Goal: Information Seeking & Learning: Learn about a topic

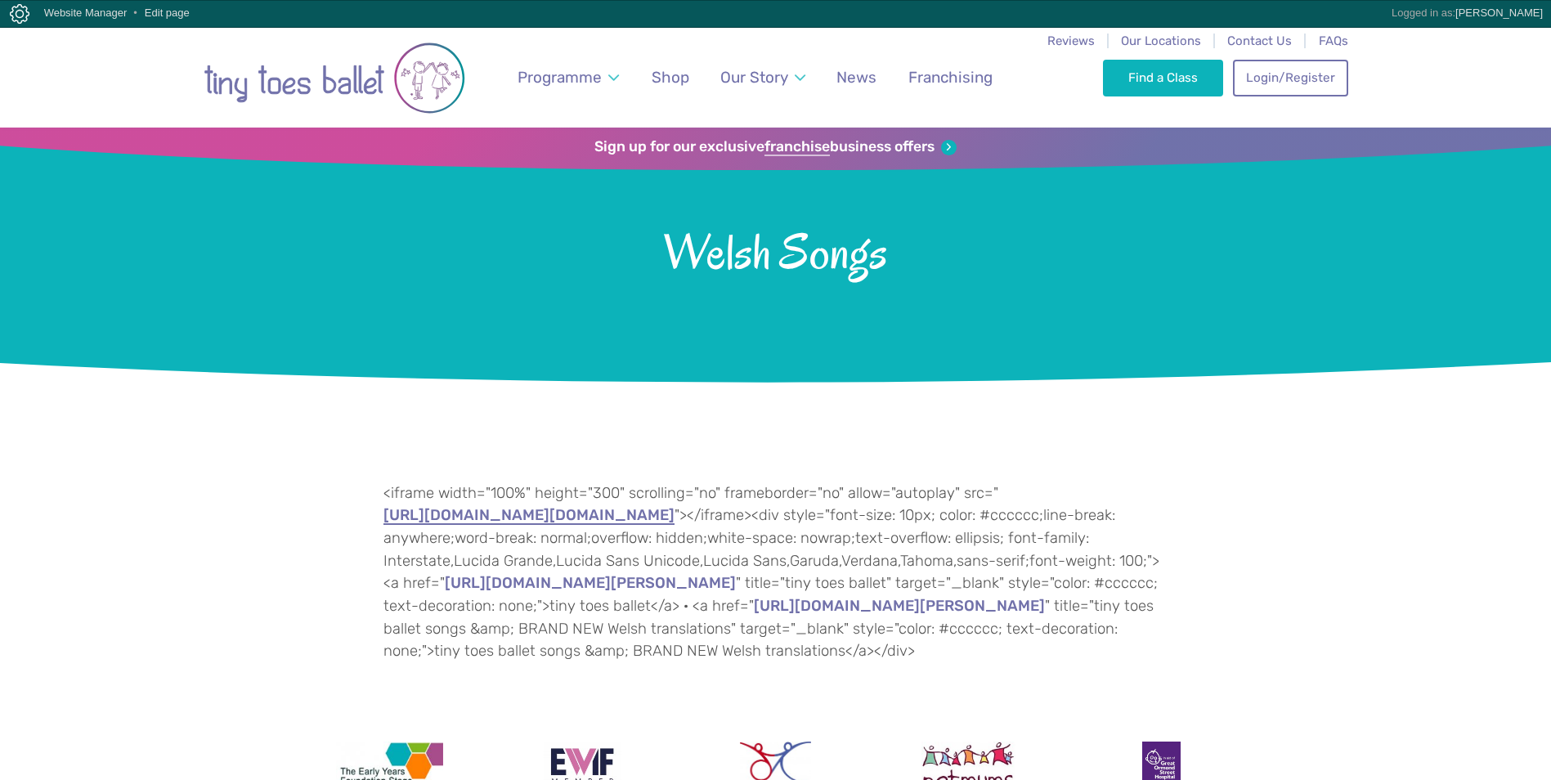
click at [470, 519] on link "https://w.soundcloud.com/player/?url=https%3A//api.soundcloud.com/playlists/126…" at bounding box center [528, 516] width 291 height 16
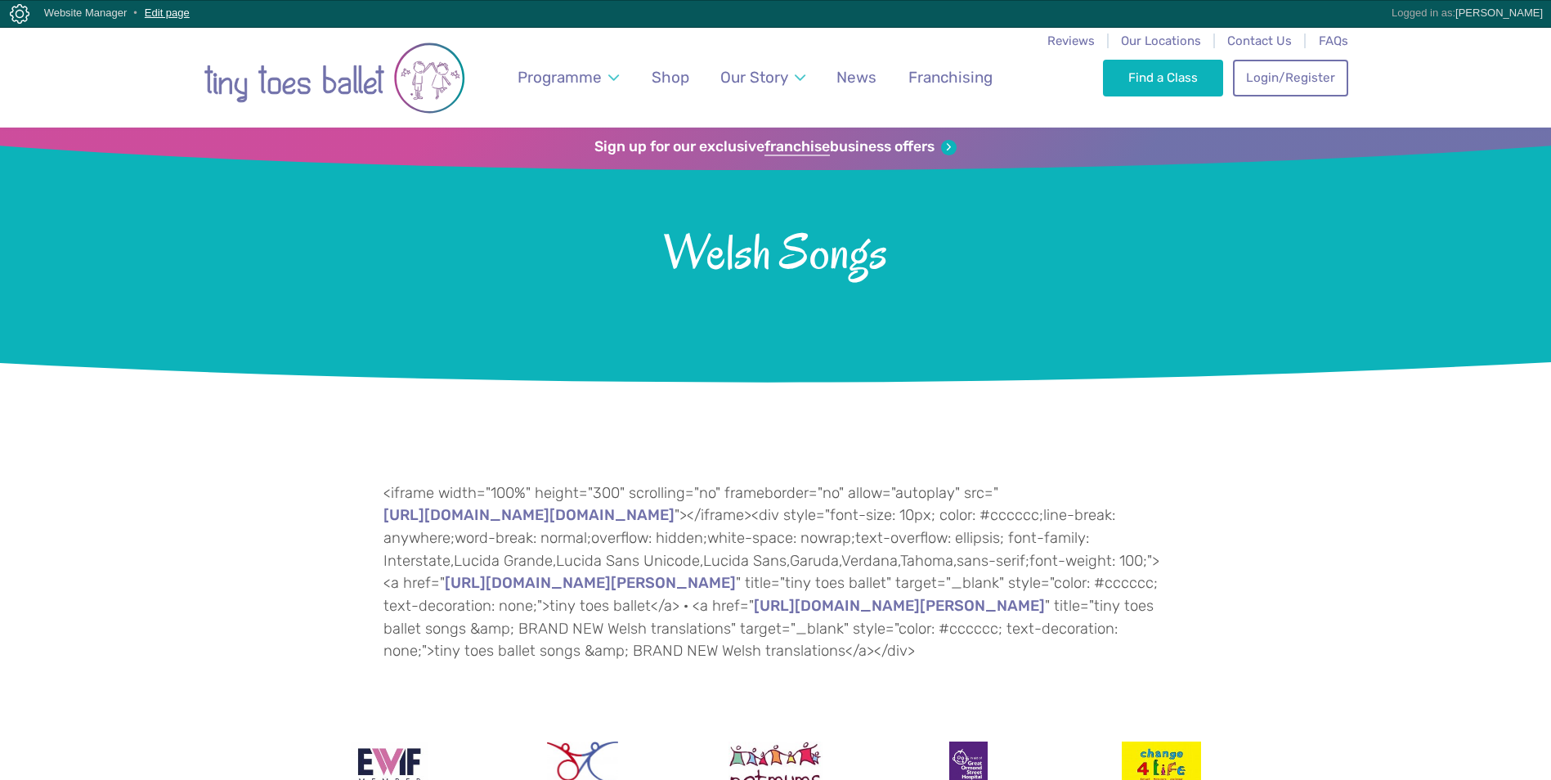
click at [161, 14] on link "Edit page" at bounding box center [167, 13] width 45 height 12
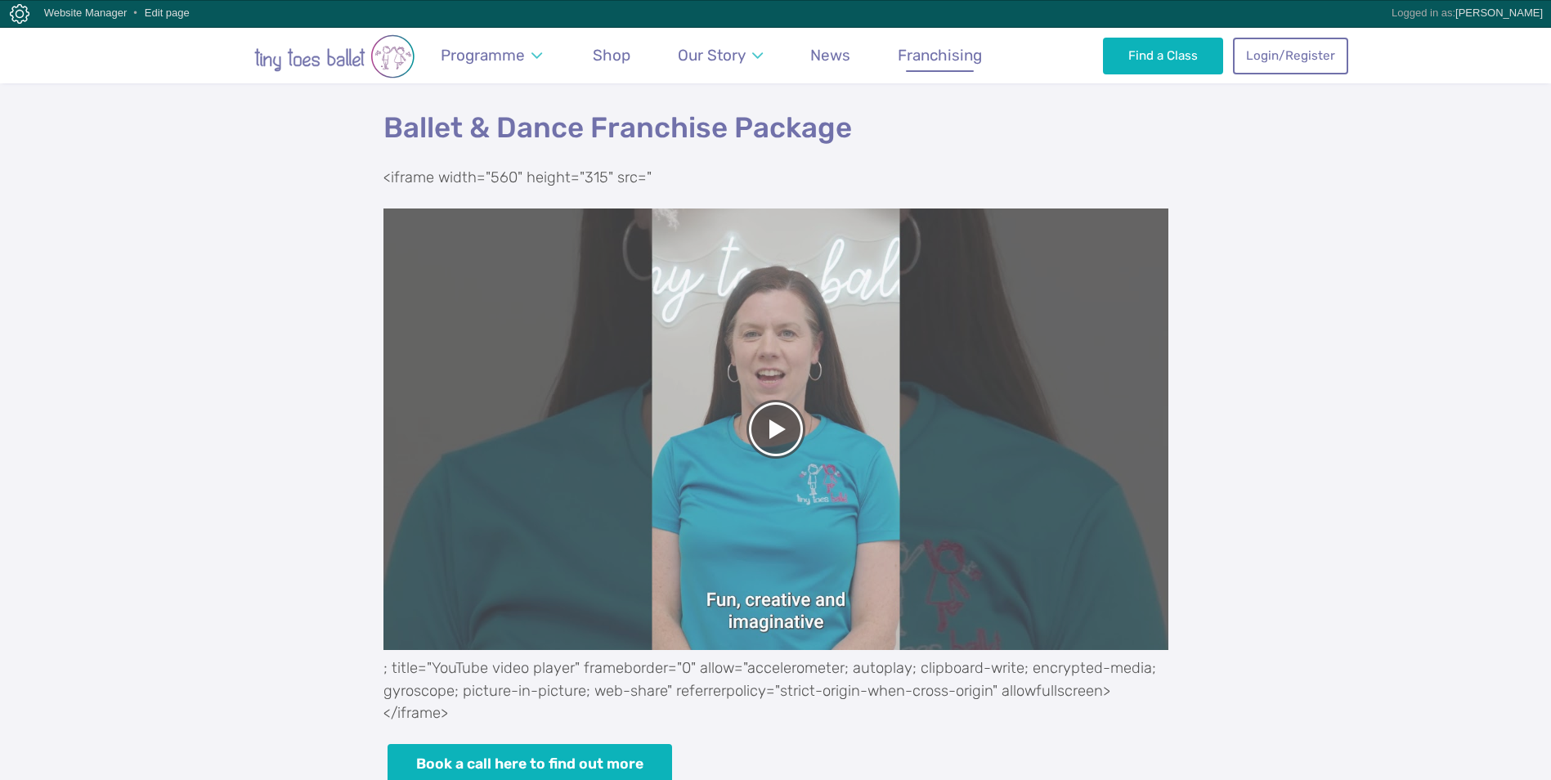
scroll to position [654, 0]
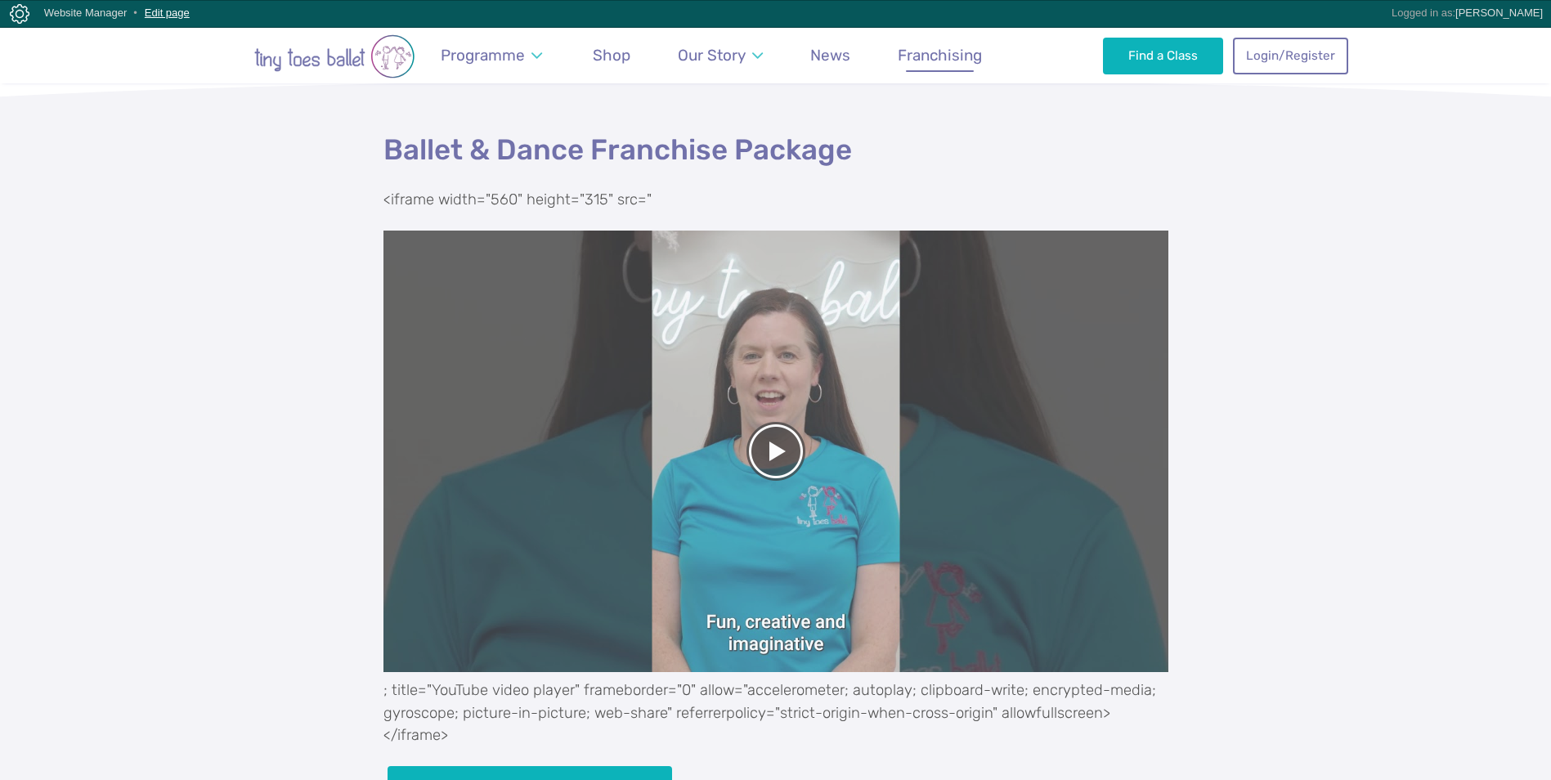
click at [155, 14] on link "Edit page" at bounding box center [167, 13] width 45 height 12
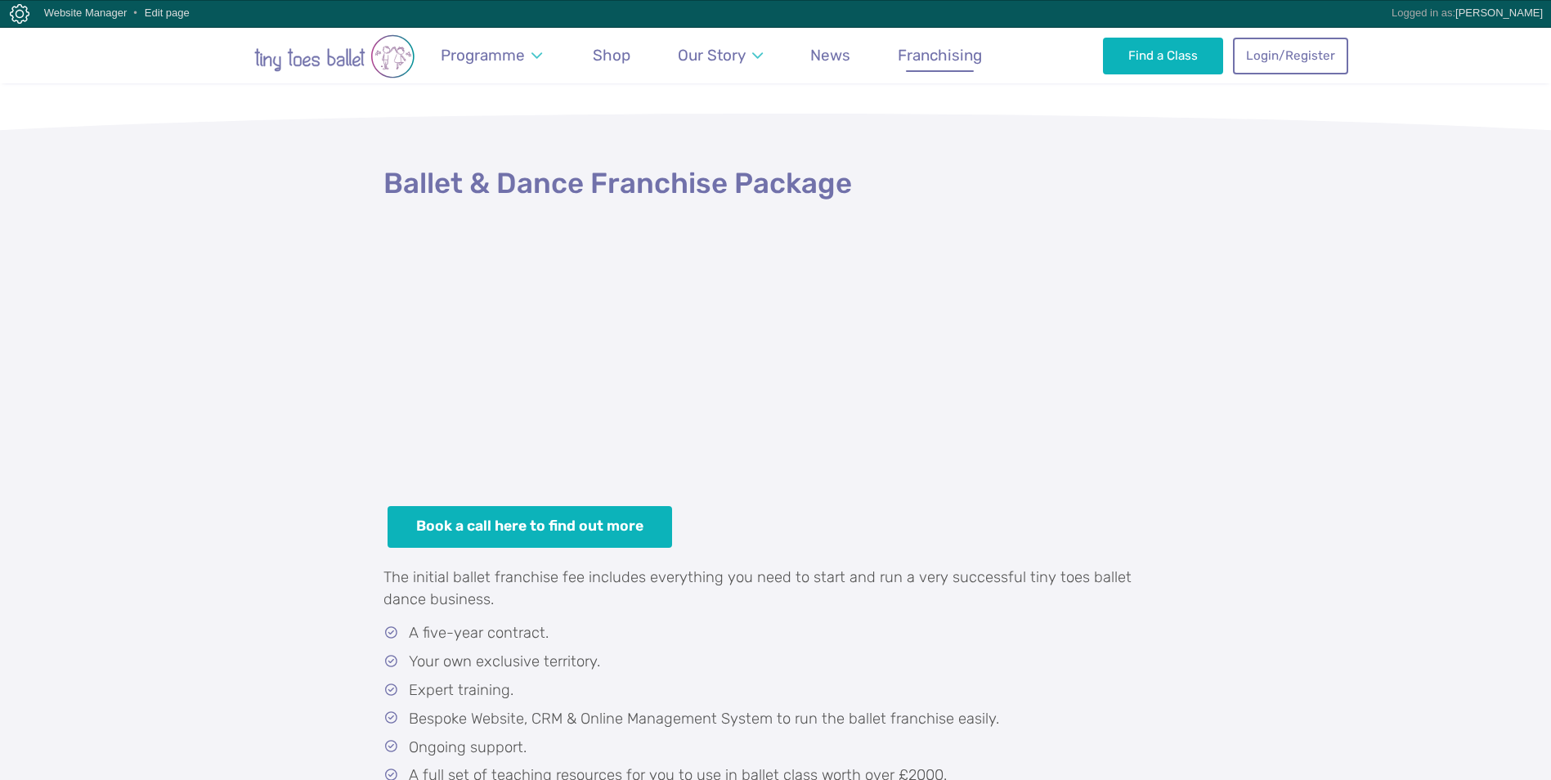
scroll to position [654, 0]
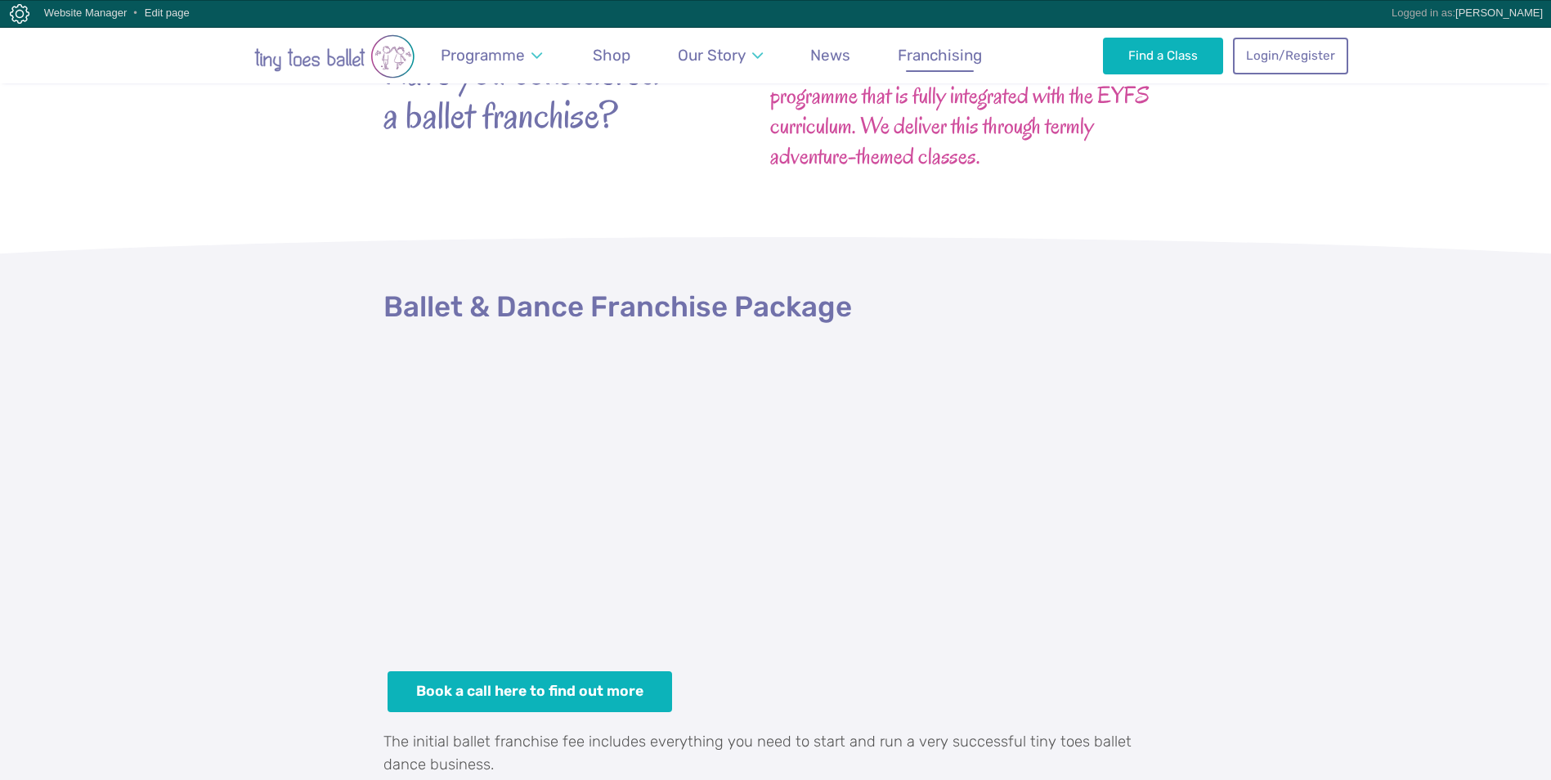
scroll to position [490, 0]
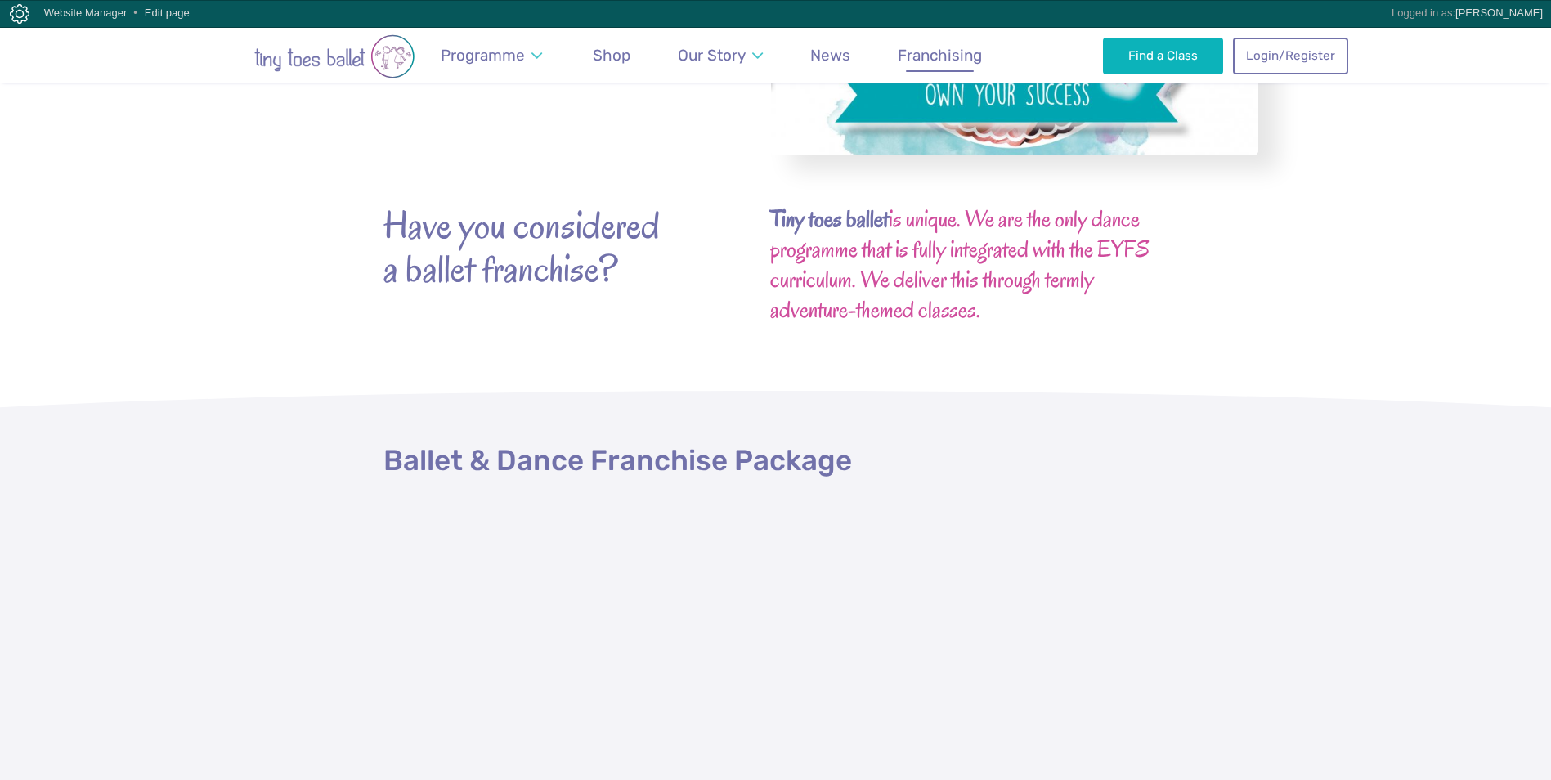
scroll to position [327, 0]
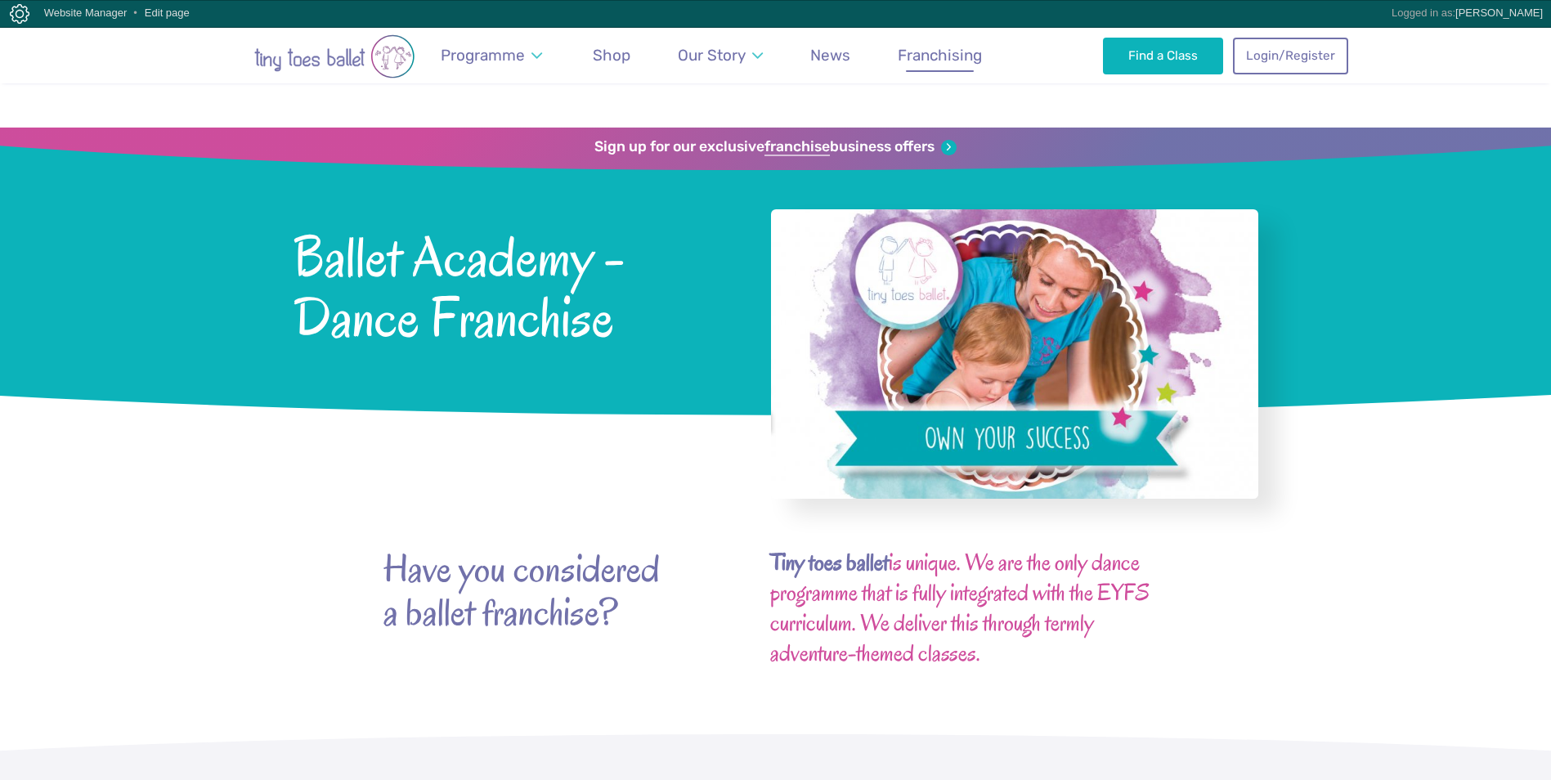
scroll to position [595, 0]
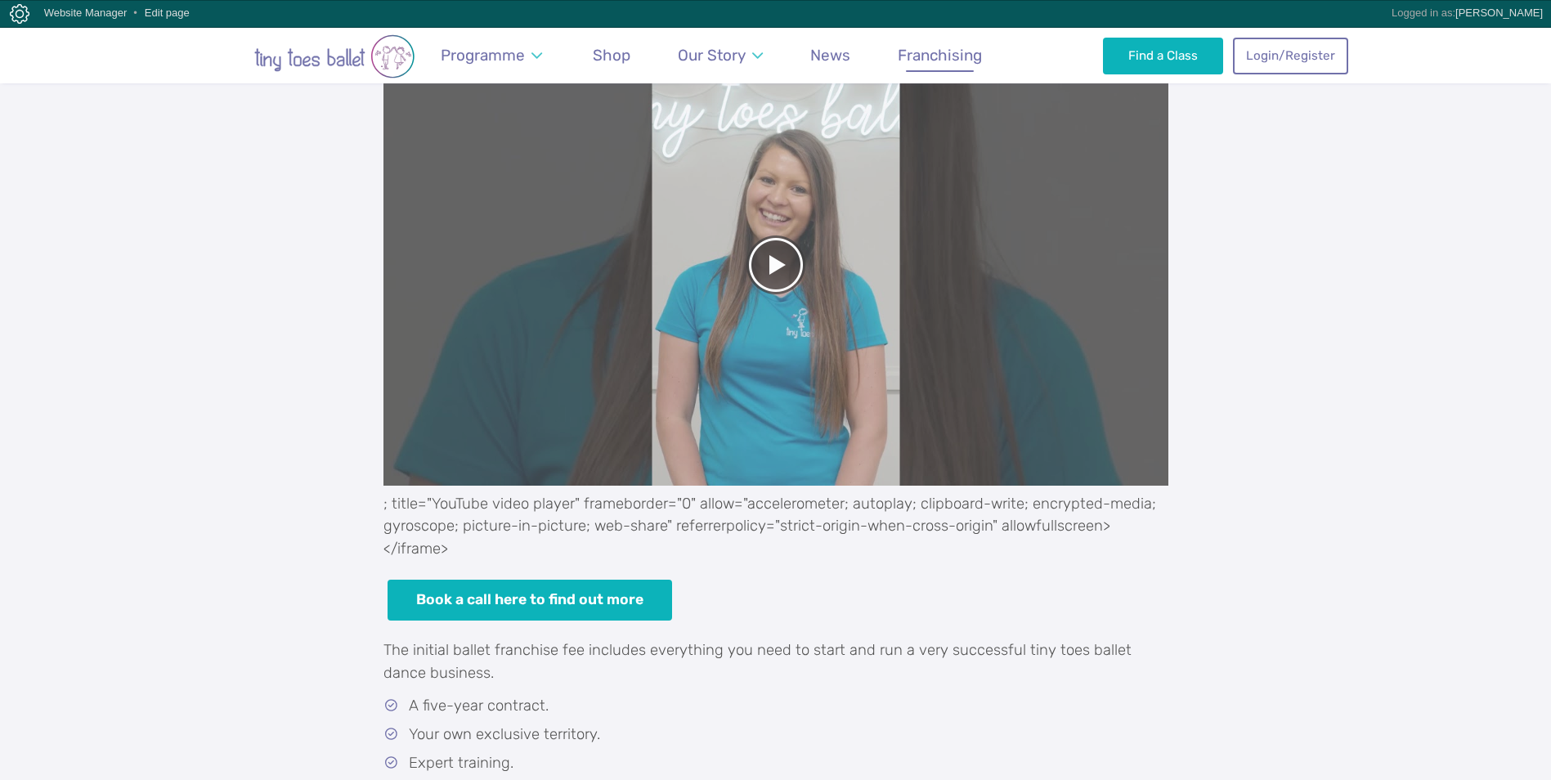
scroll to position [1174, 0]
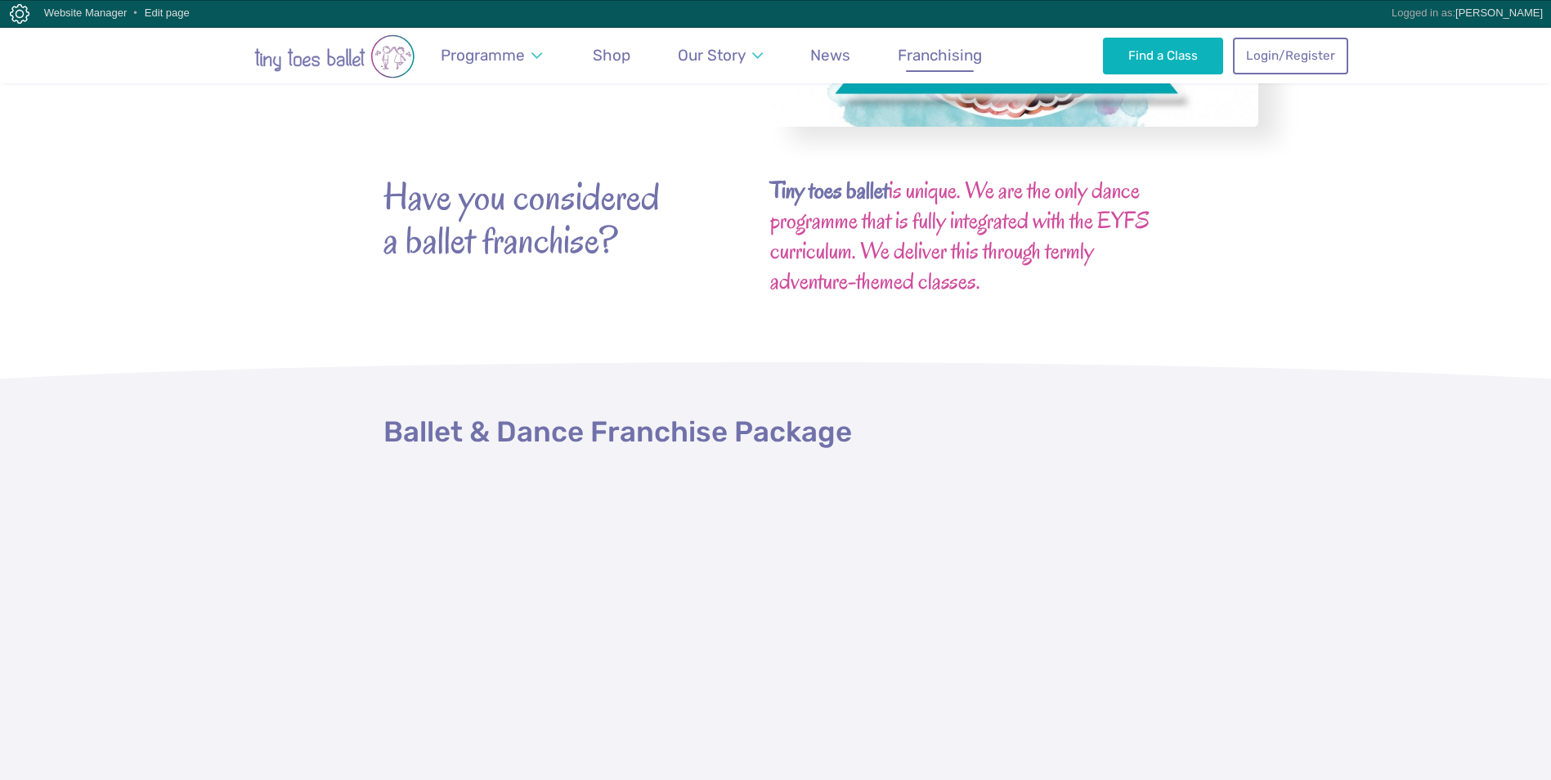
scroll to position [327, 0]
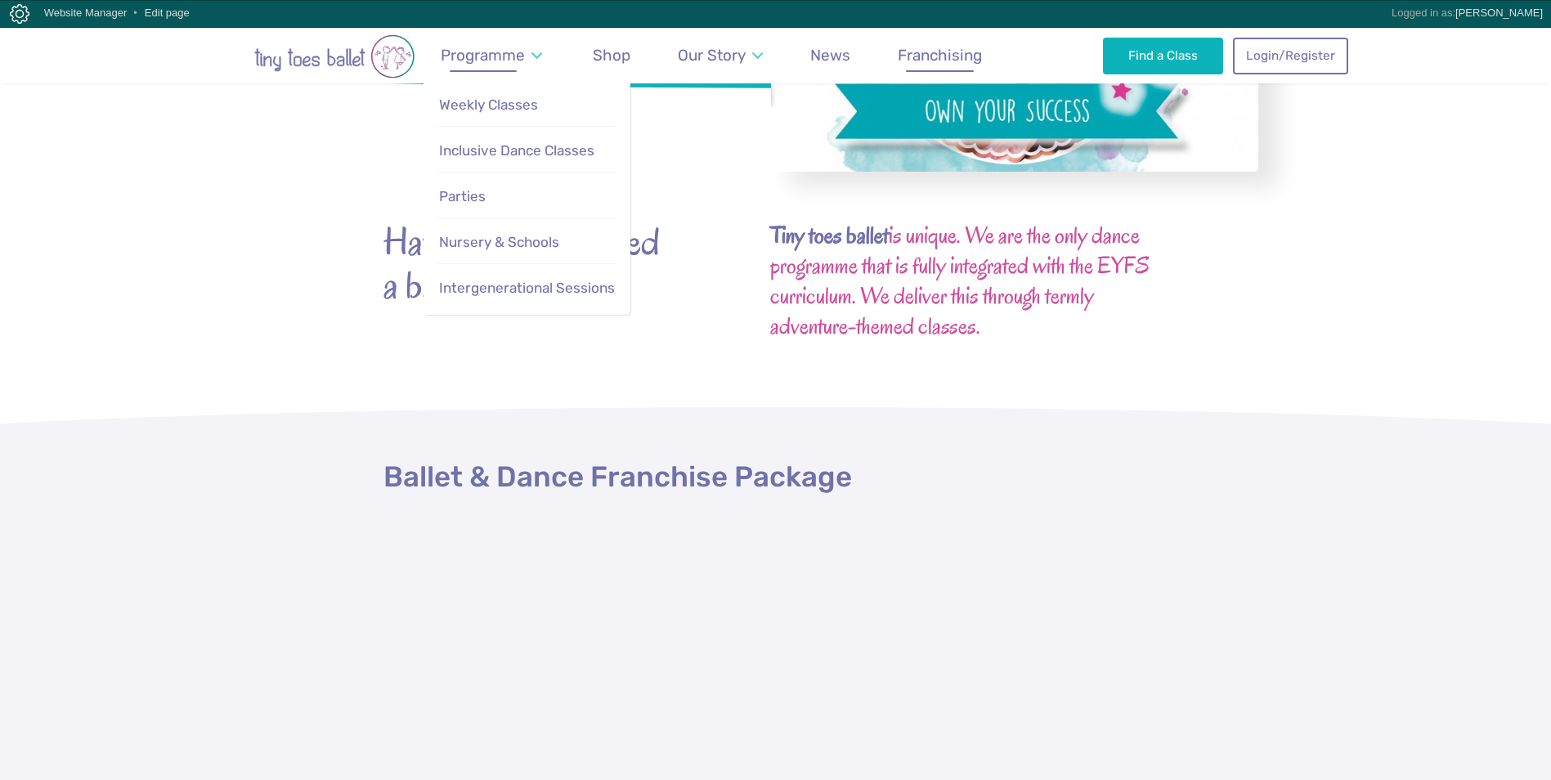
click at [473, 56] on span "Programme" at bounding box center [483, 55] width 84 height 19
click at [464, 111] on span "Weekly Classes" at bounding box center [488, 104] width 99 height 16
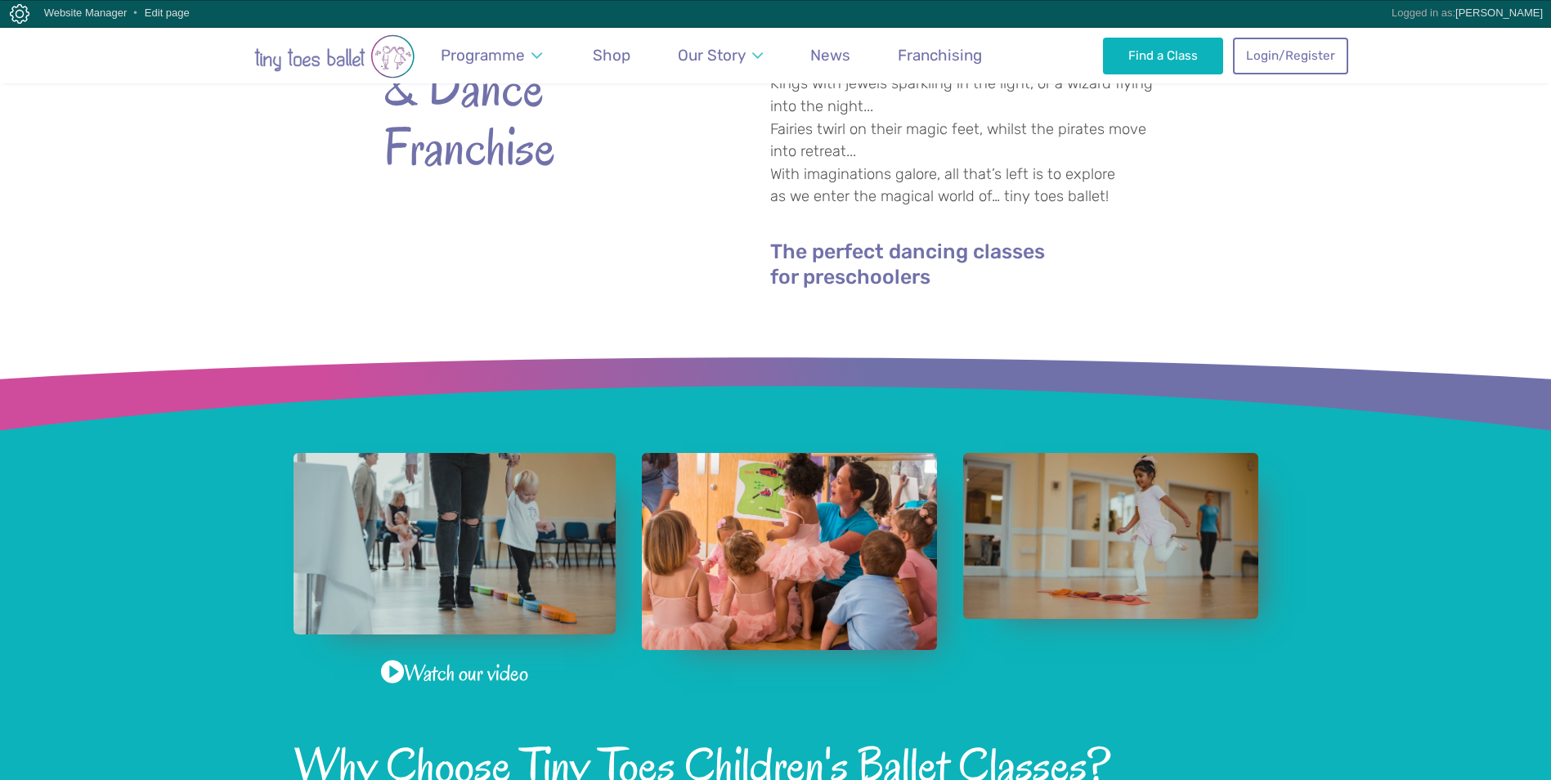
scroll to position [899, 0]
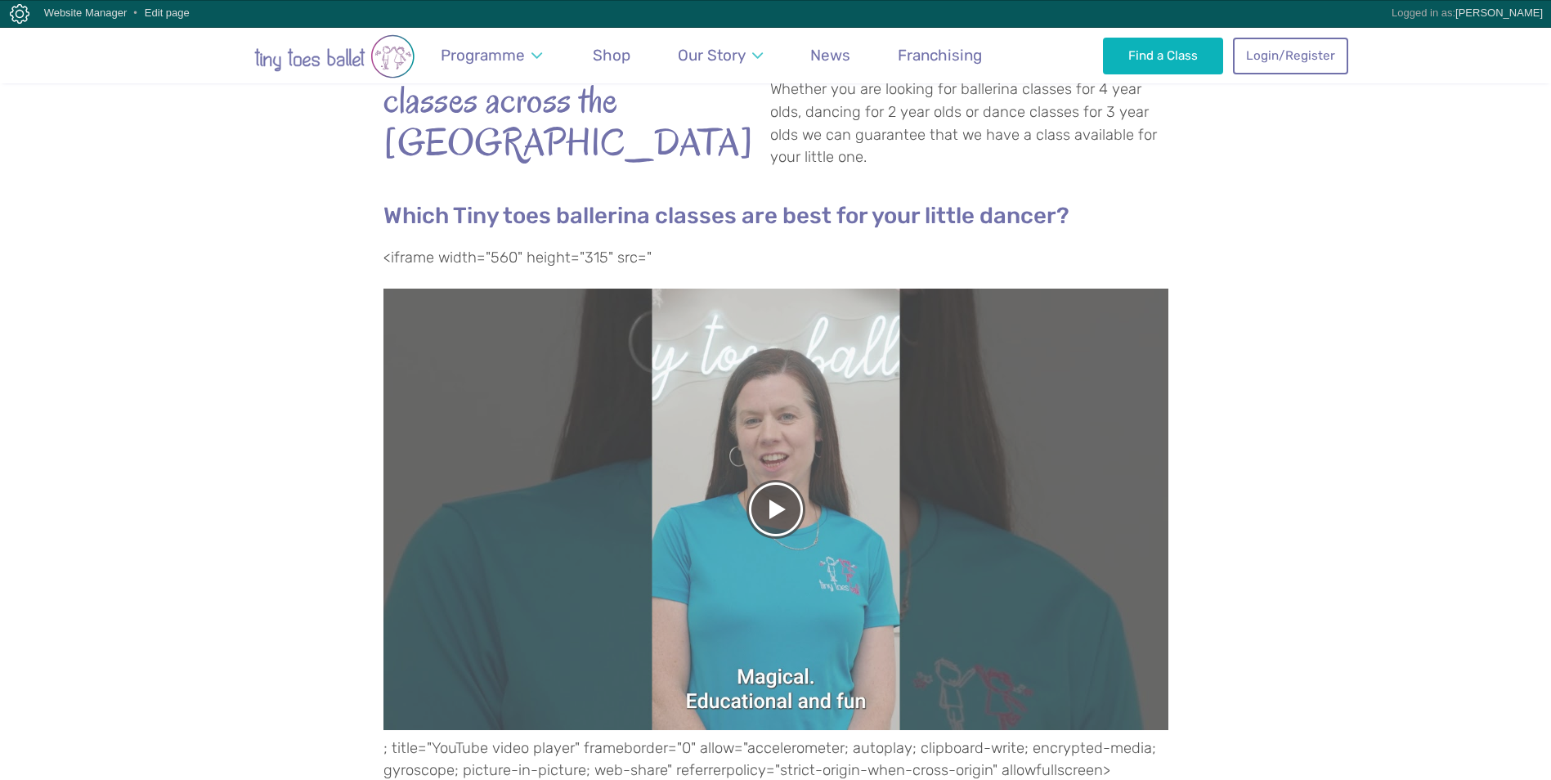
scroll to position [654, 0]
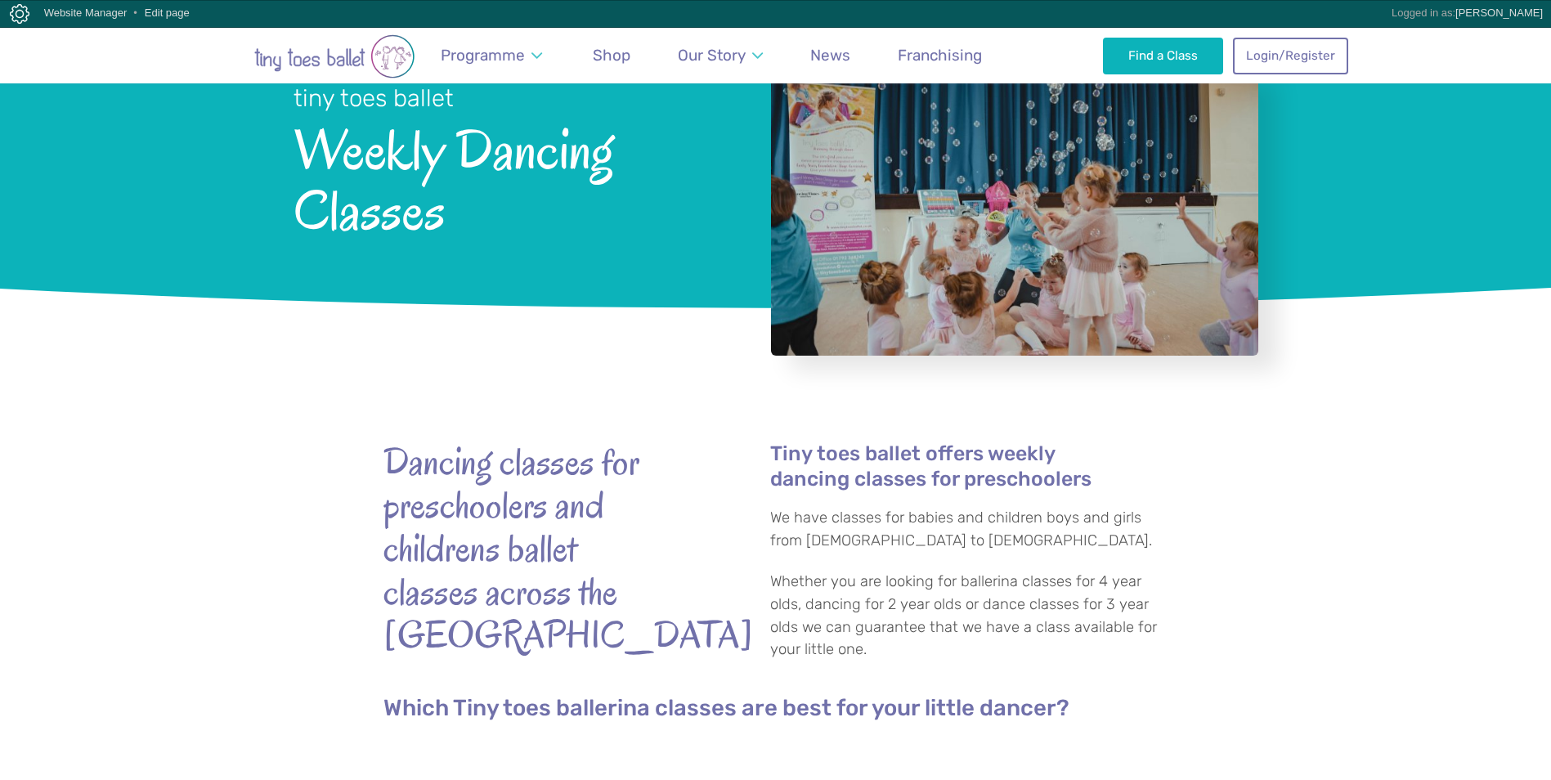
scroll to position [82, 0]
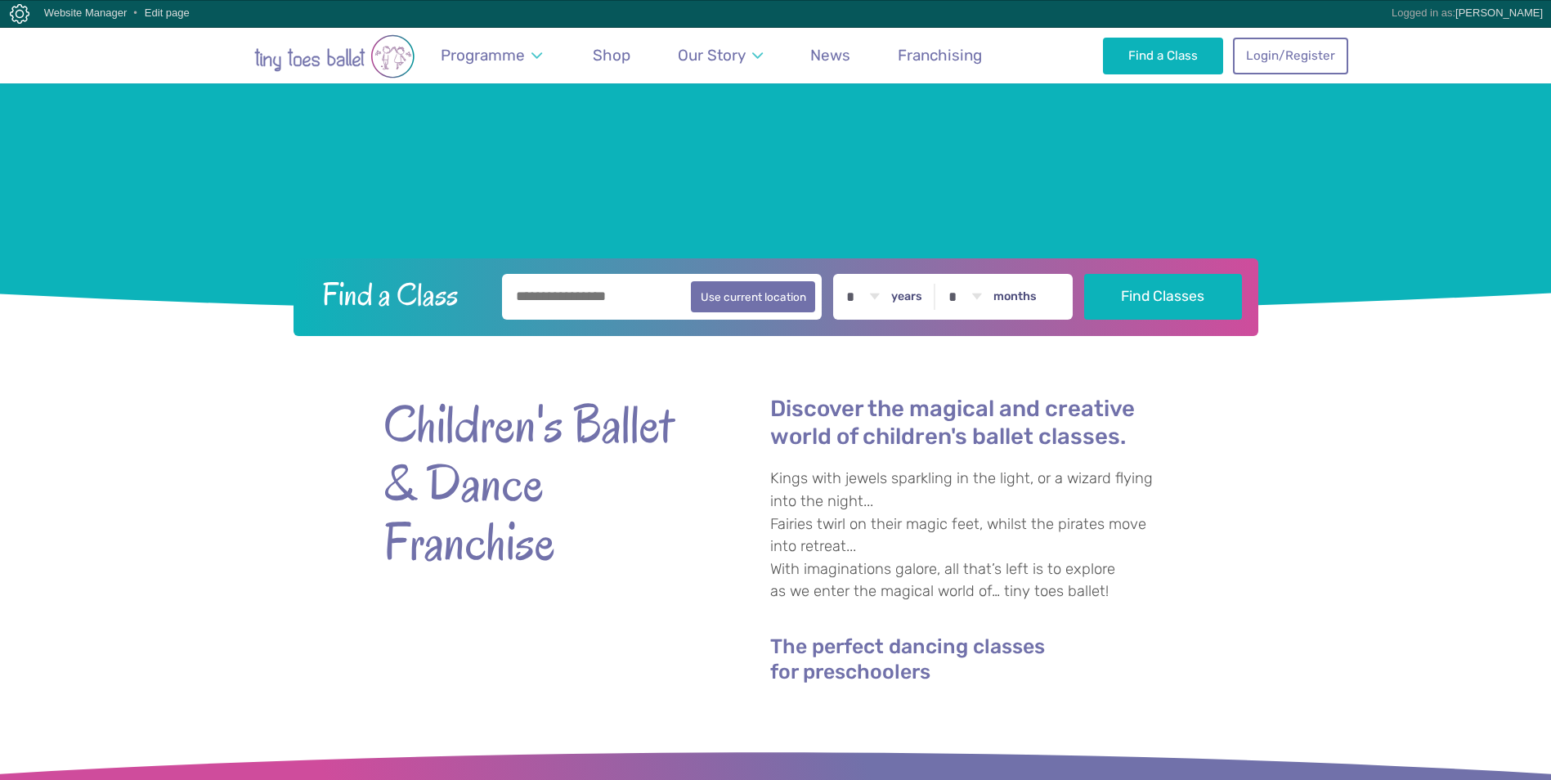
scroll to position [327, 0]
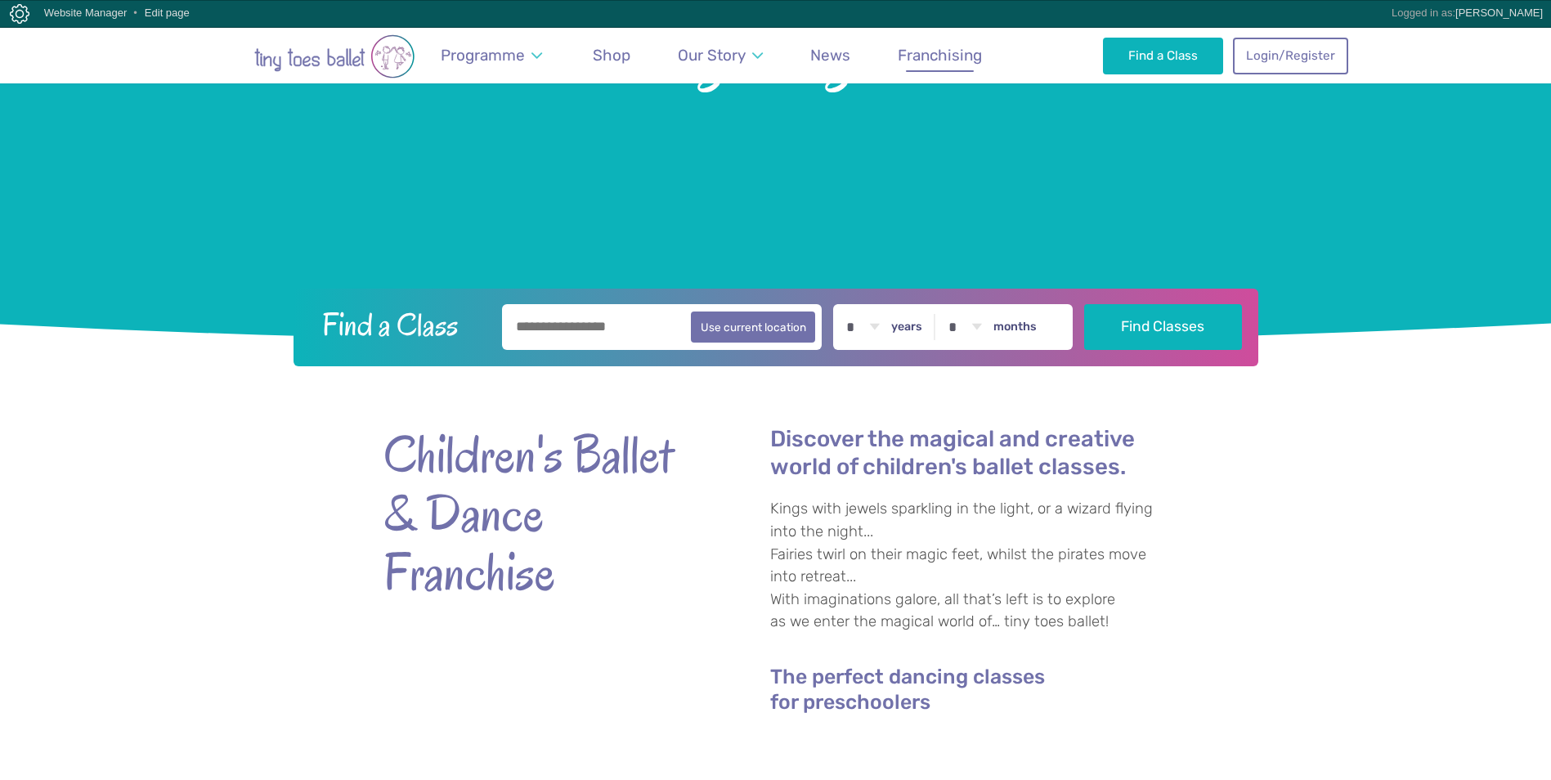
click at [920, 59] on span "Franchising" at bounding box center [940, 55] width 84 height 19
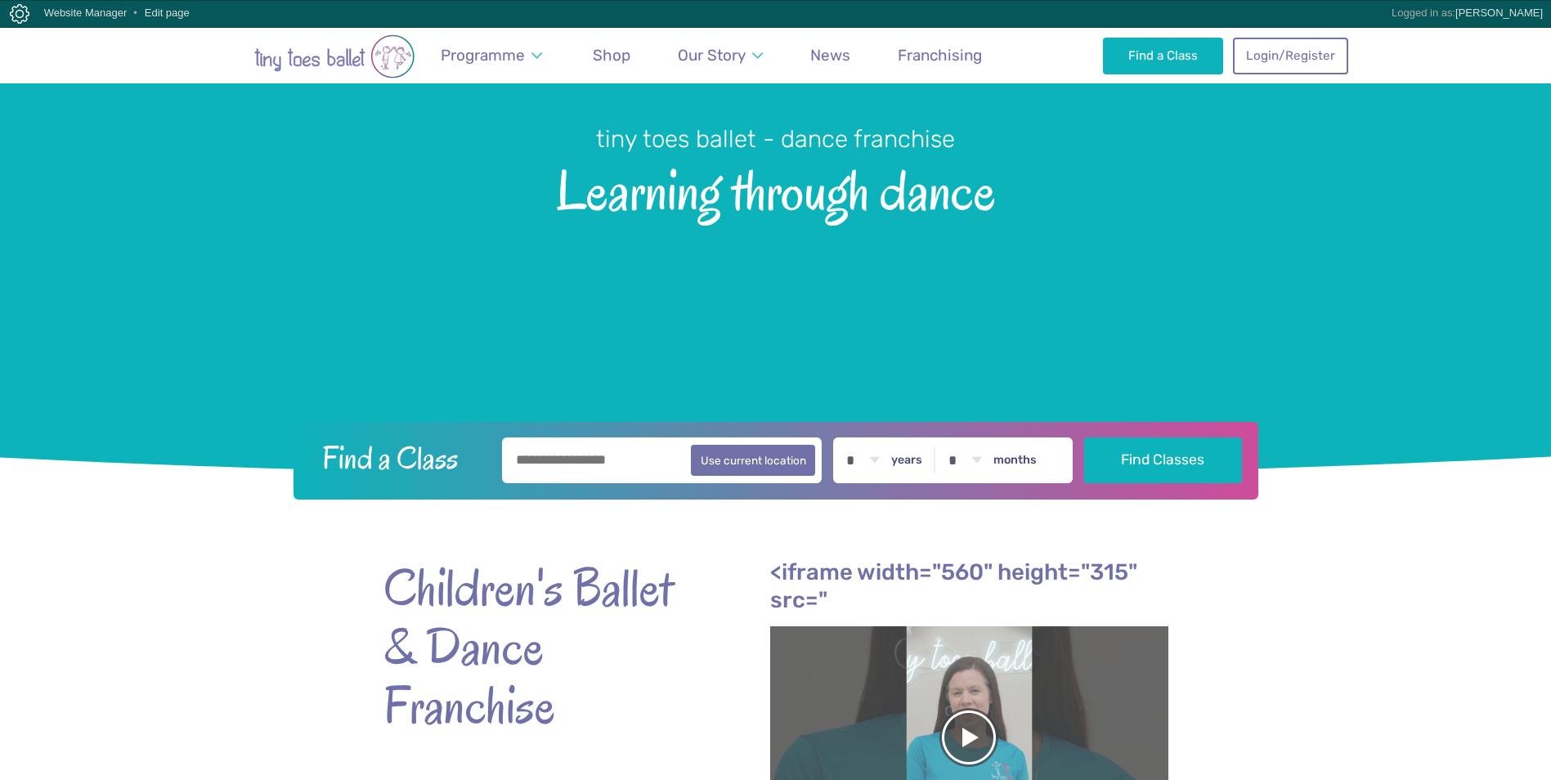
scroll to position [82, 0]
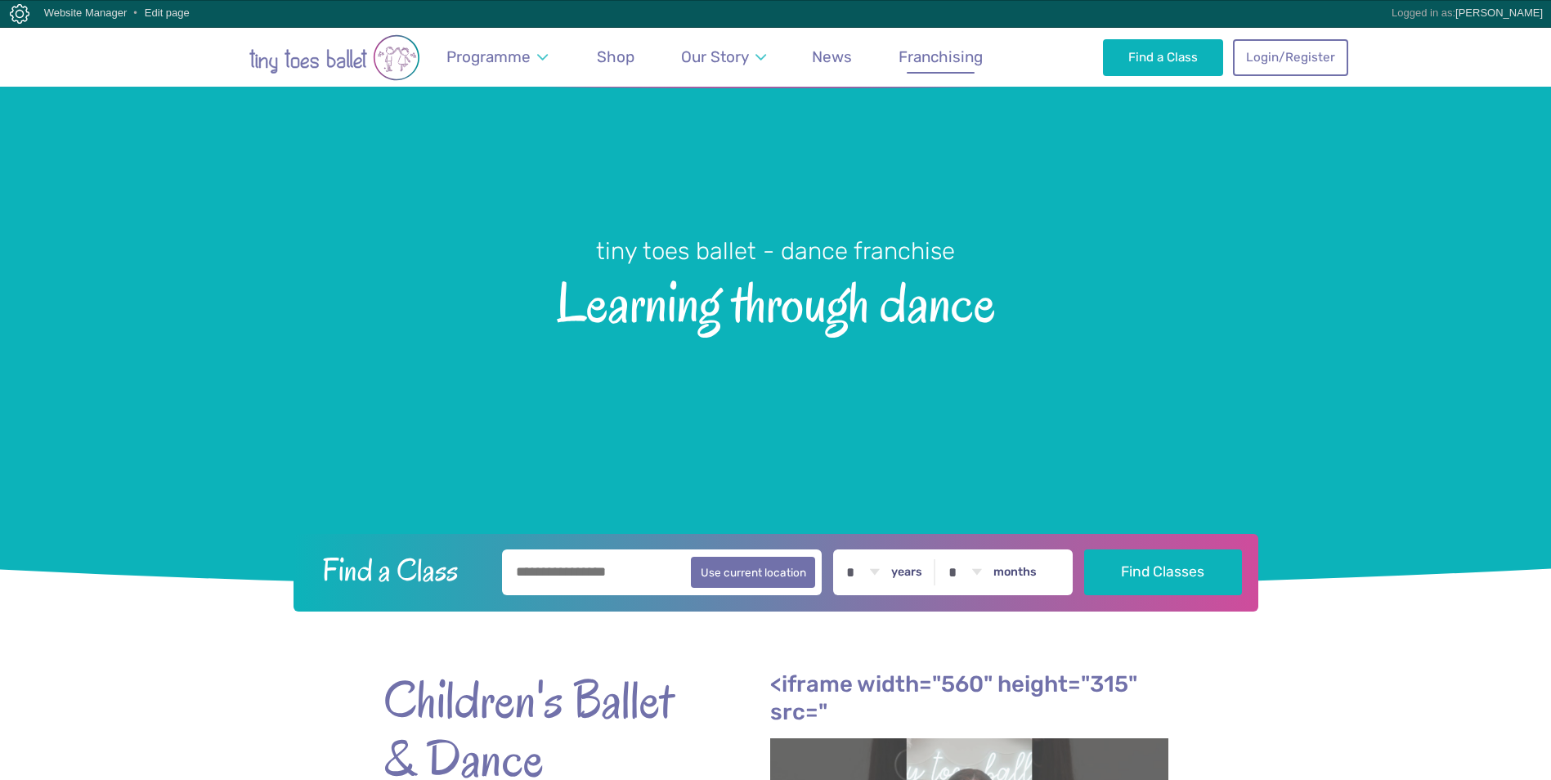
click at [938, 58] on span "Franchising" at bounding box center [940, 56] width 84 height 19
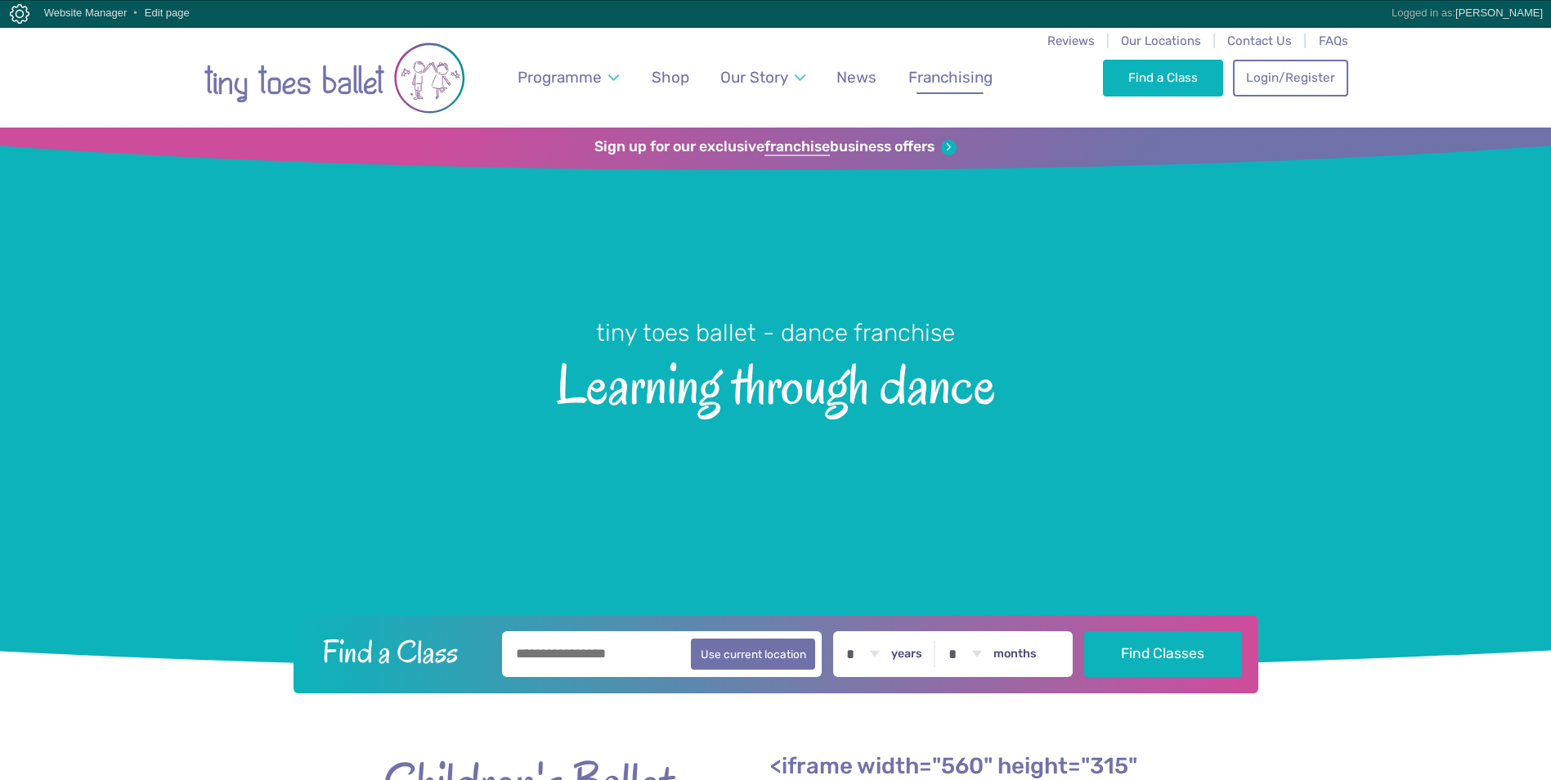
click at [922, 80] on span "Franchising" at bounding box center [950, 77] width 84 height 19
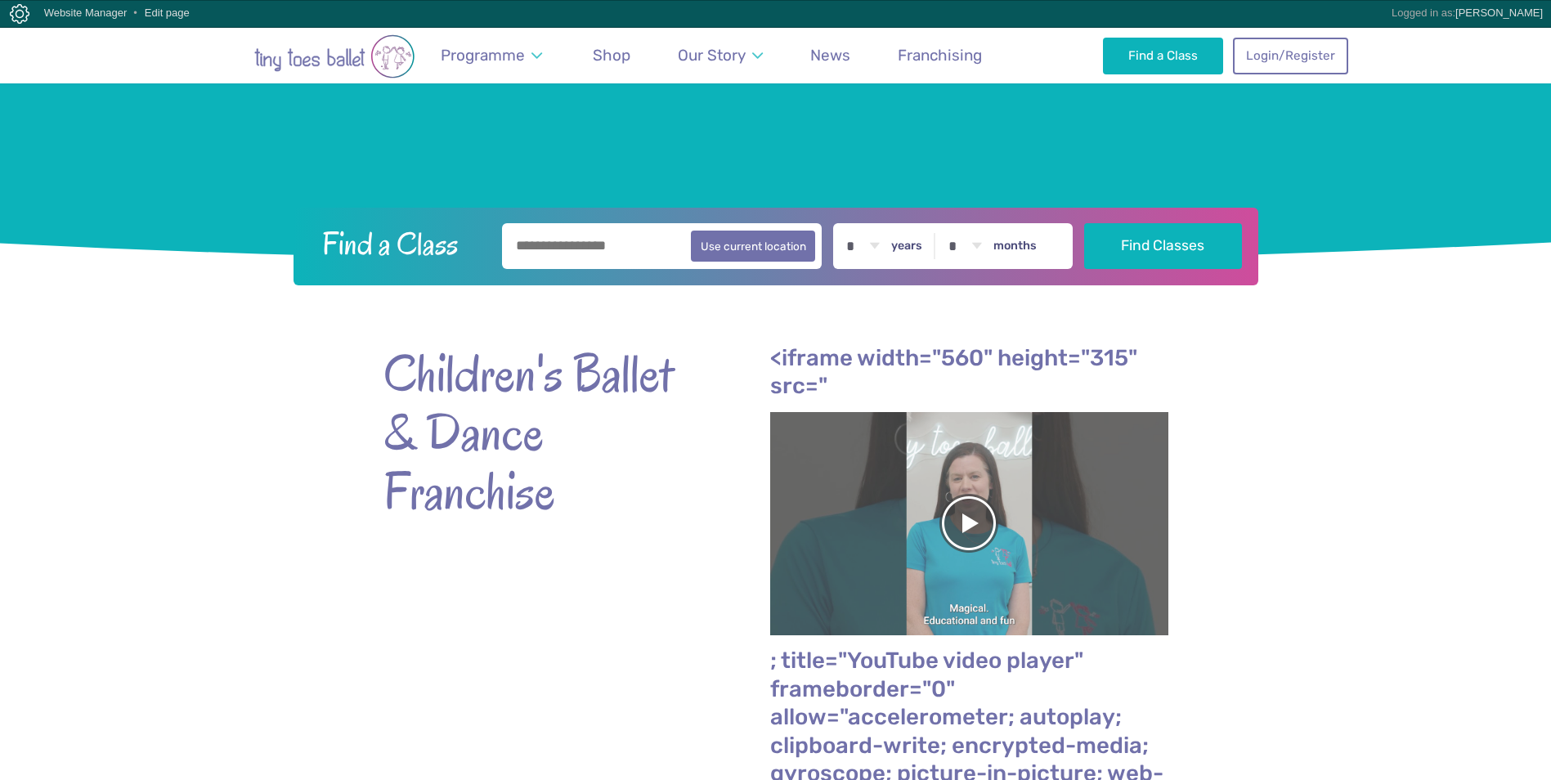
scroll to position [490, 0]
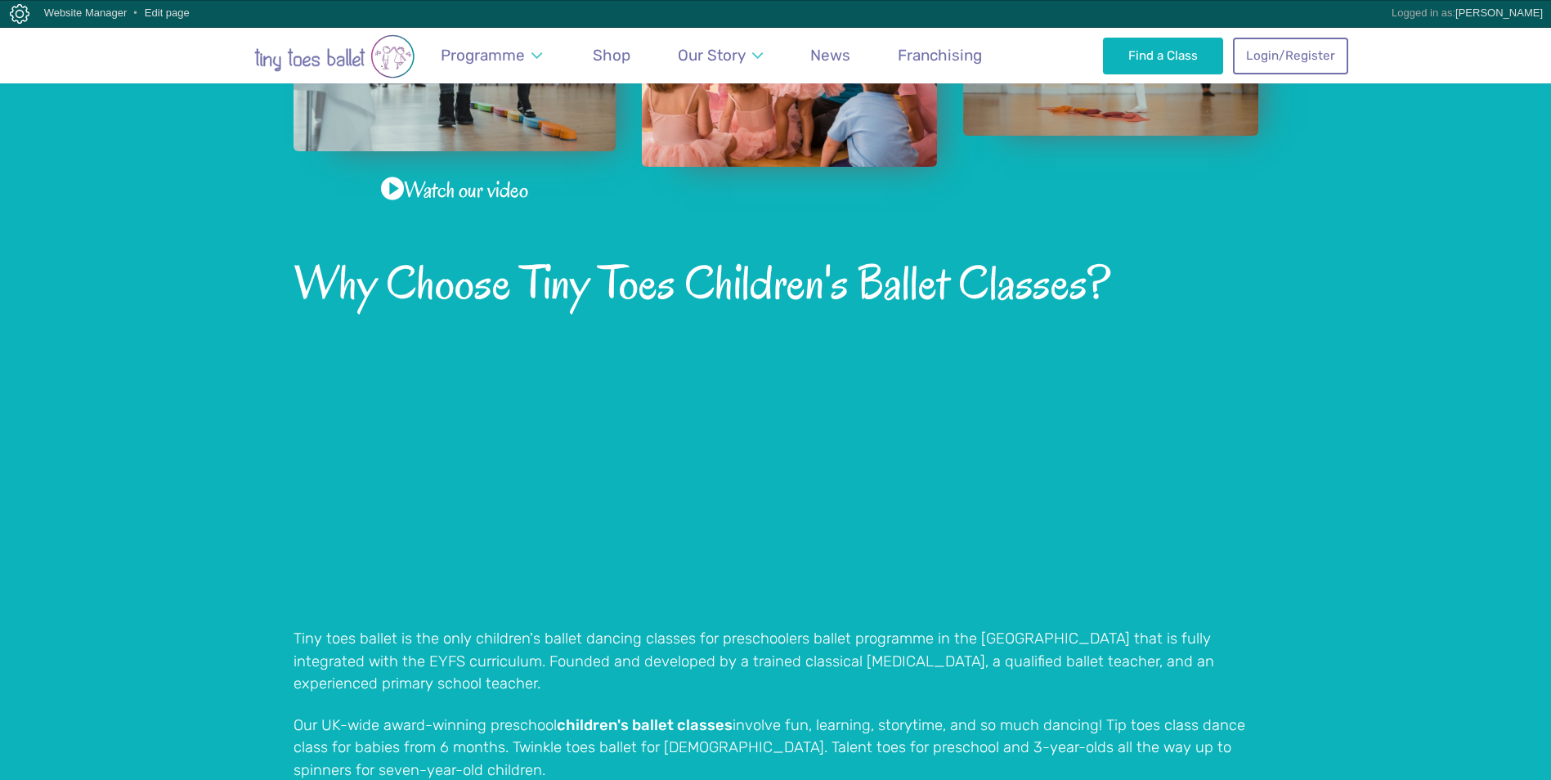
scroll to position [899, 0]
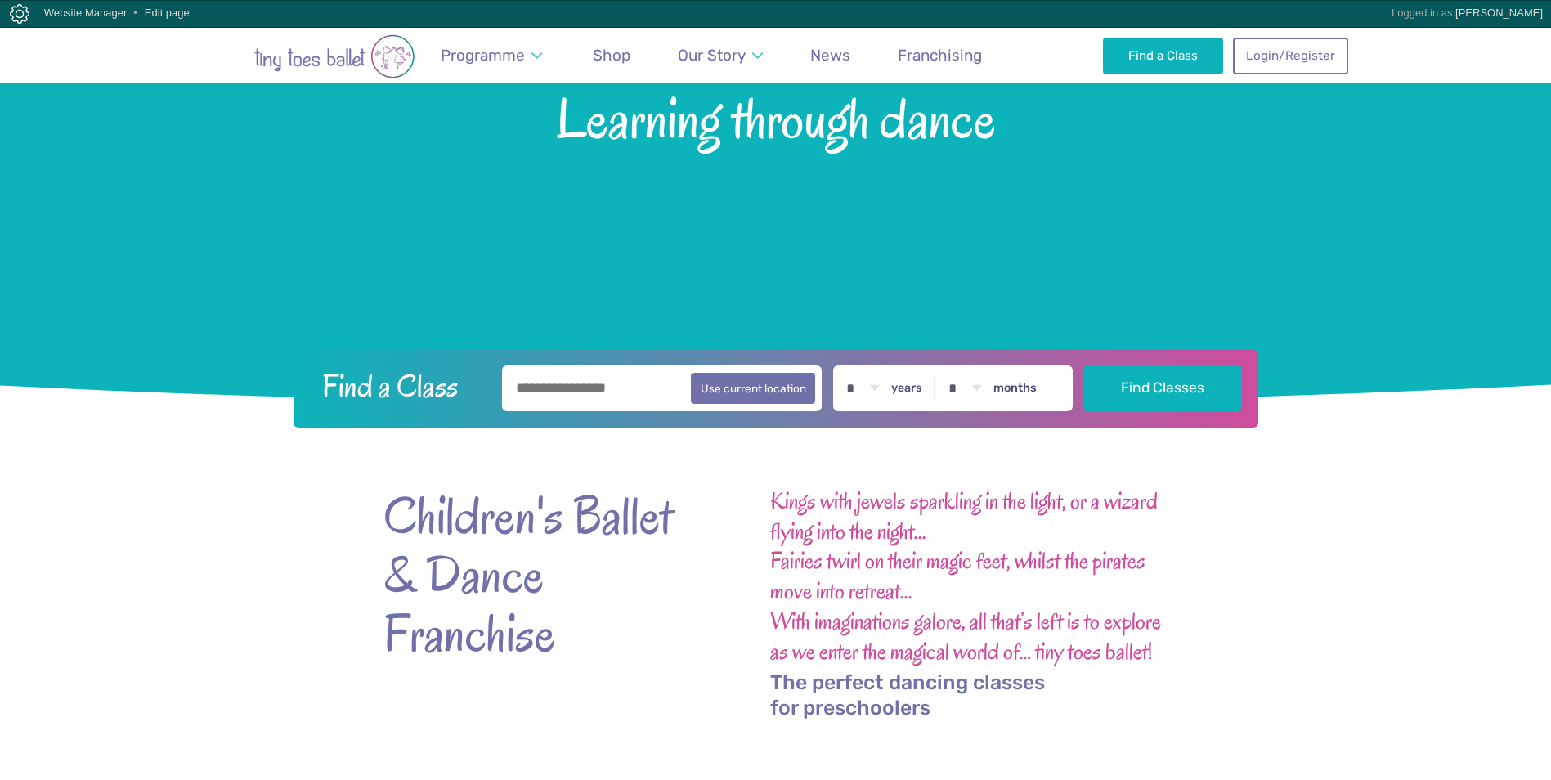
scroll to position [327, 0]
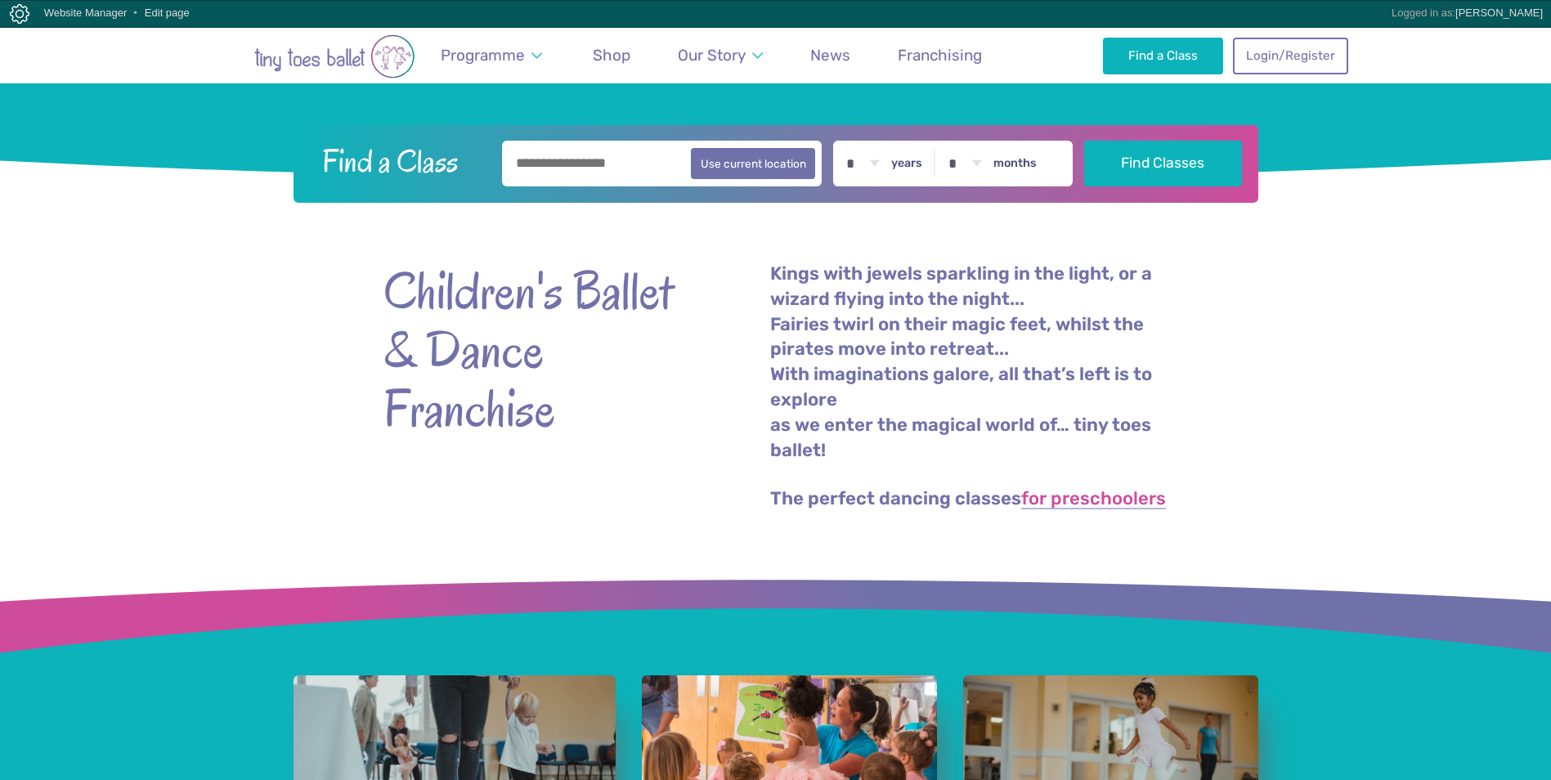
scroll to position [409, 0]
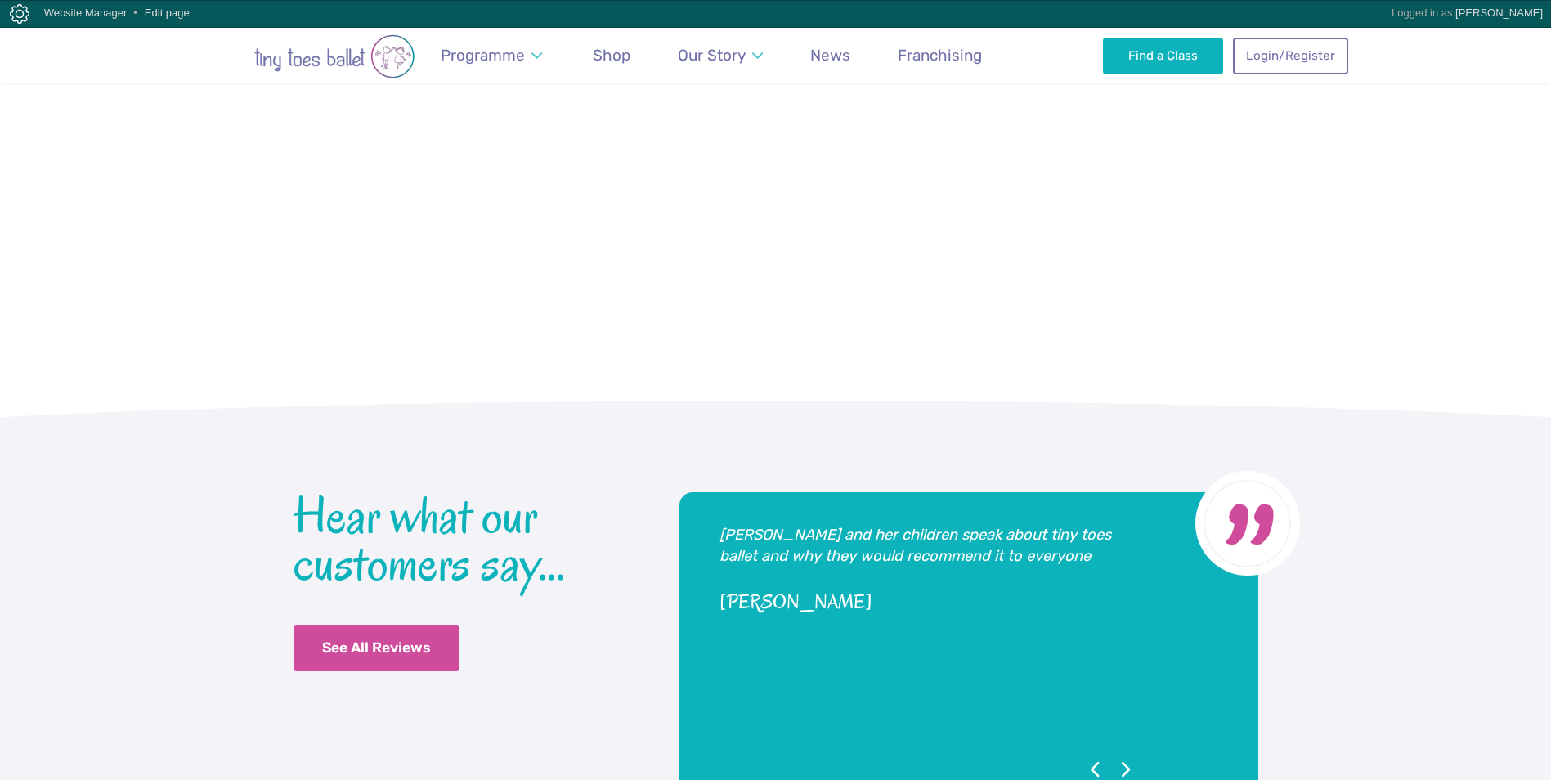
scroll to position [3679, 0]
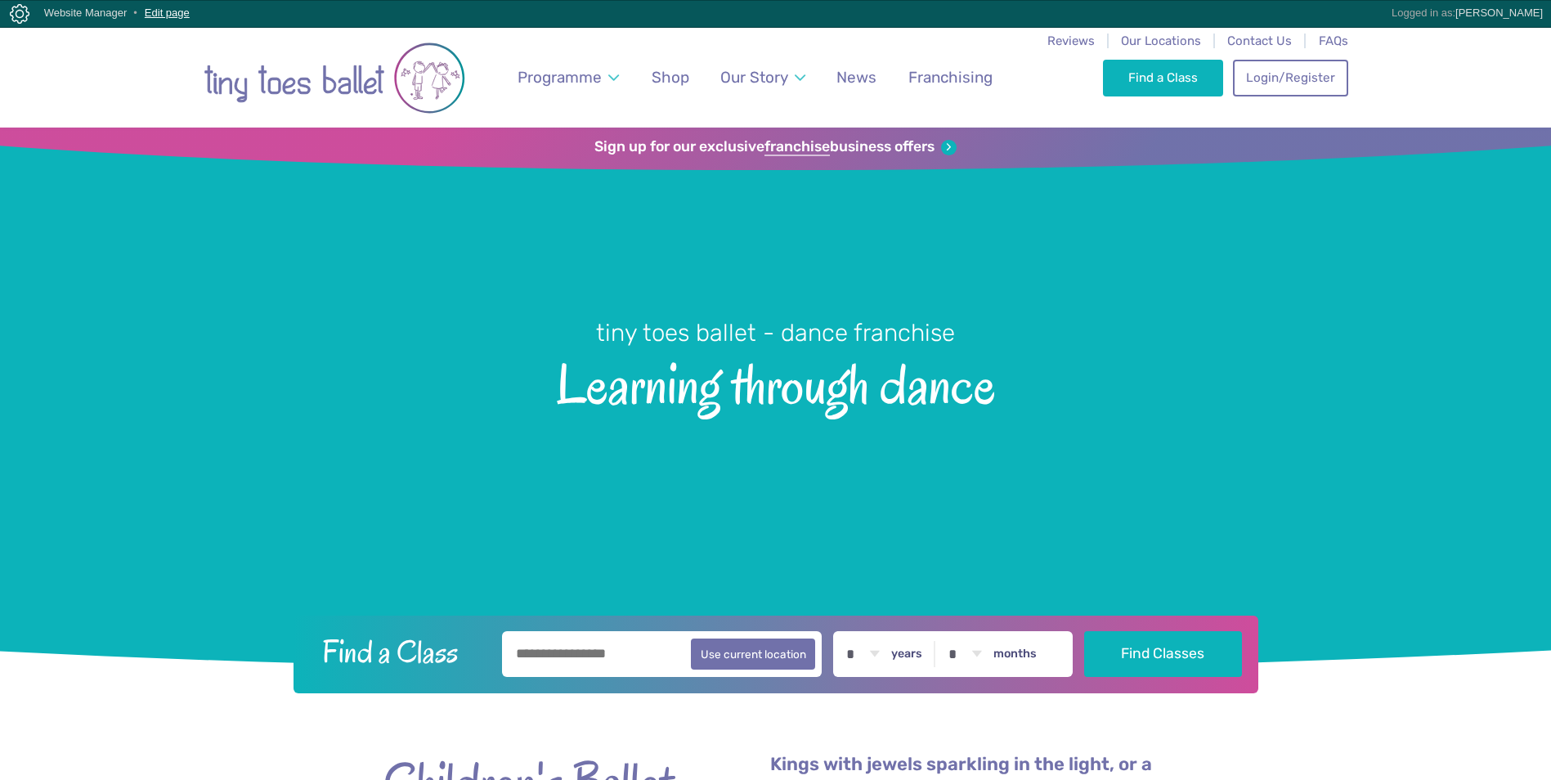
click at [151, 10] on link "Edit page" at bounding box center [167, 13] width 45 height 12
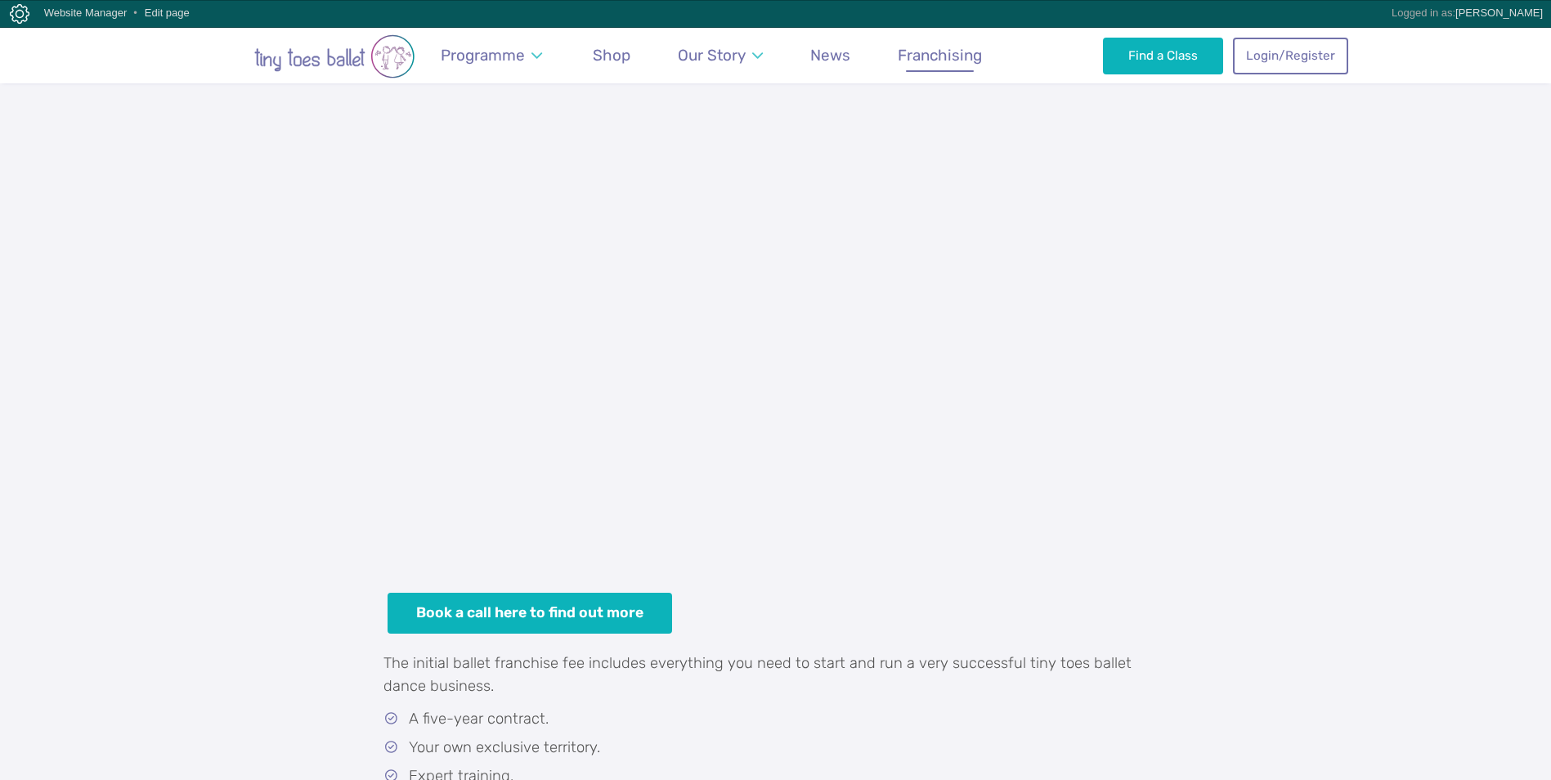
scroll to position [490, 0]
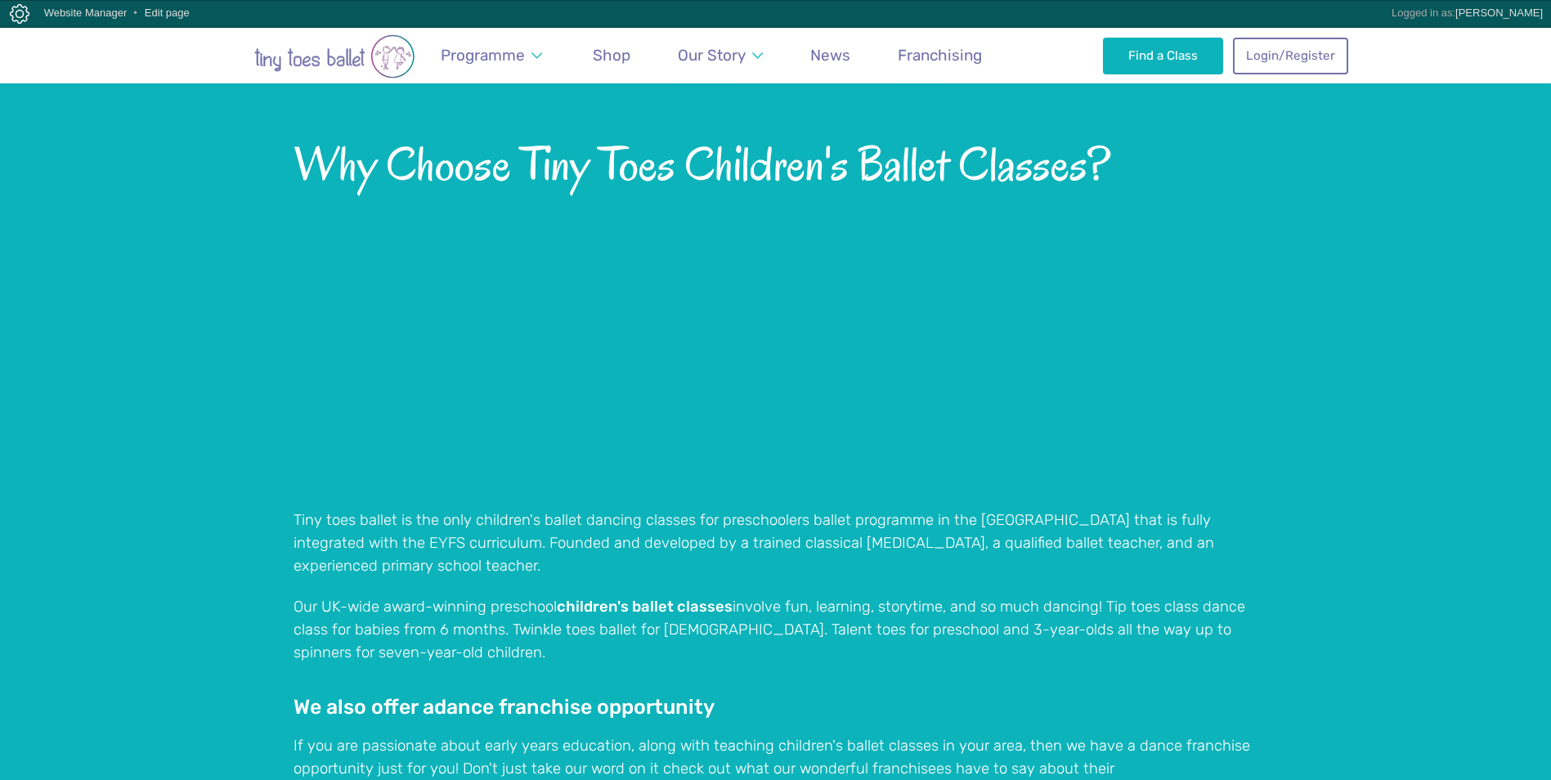
scroll to position [1063, 0]
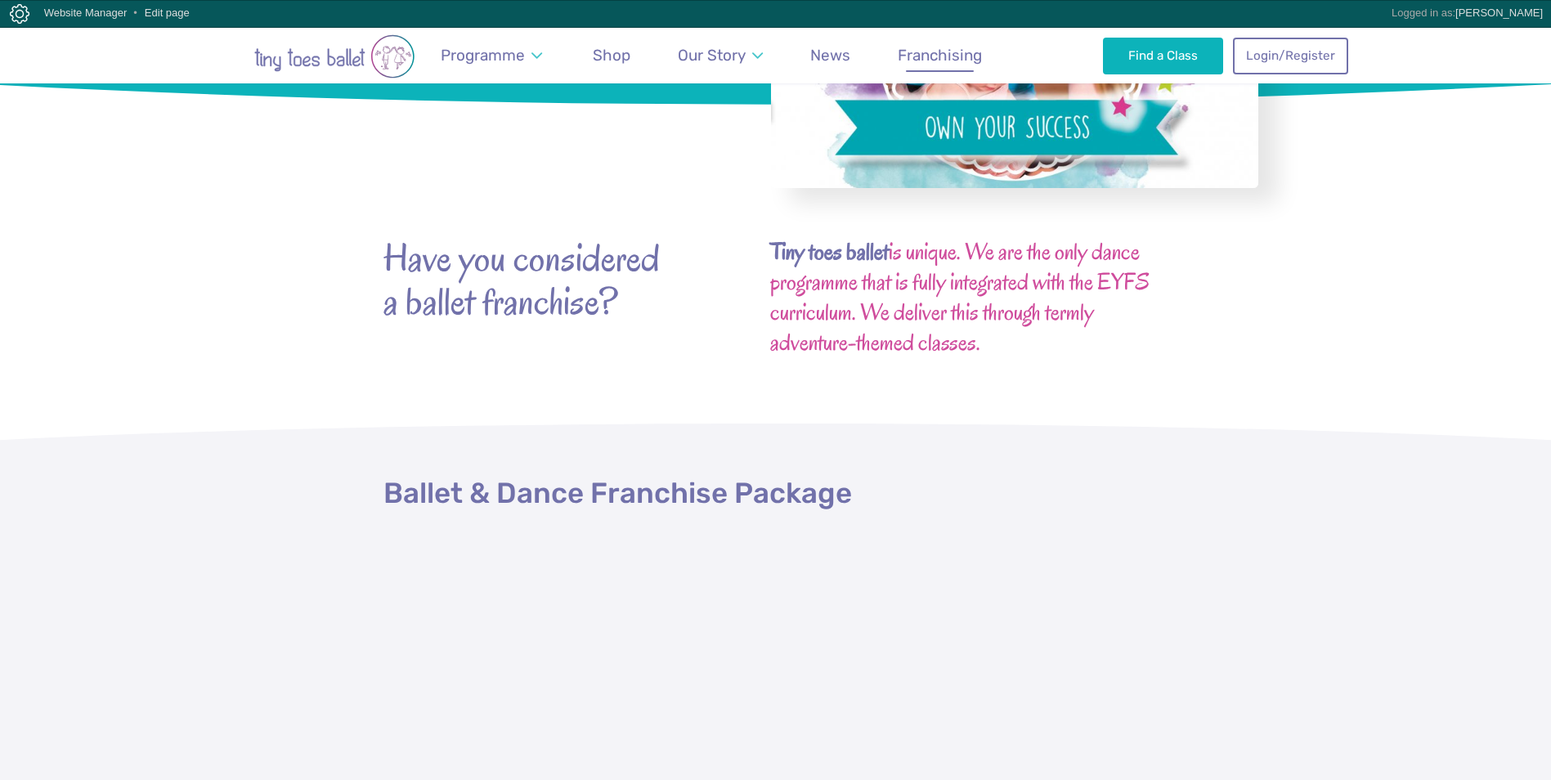
scroll to position [327, 0]
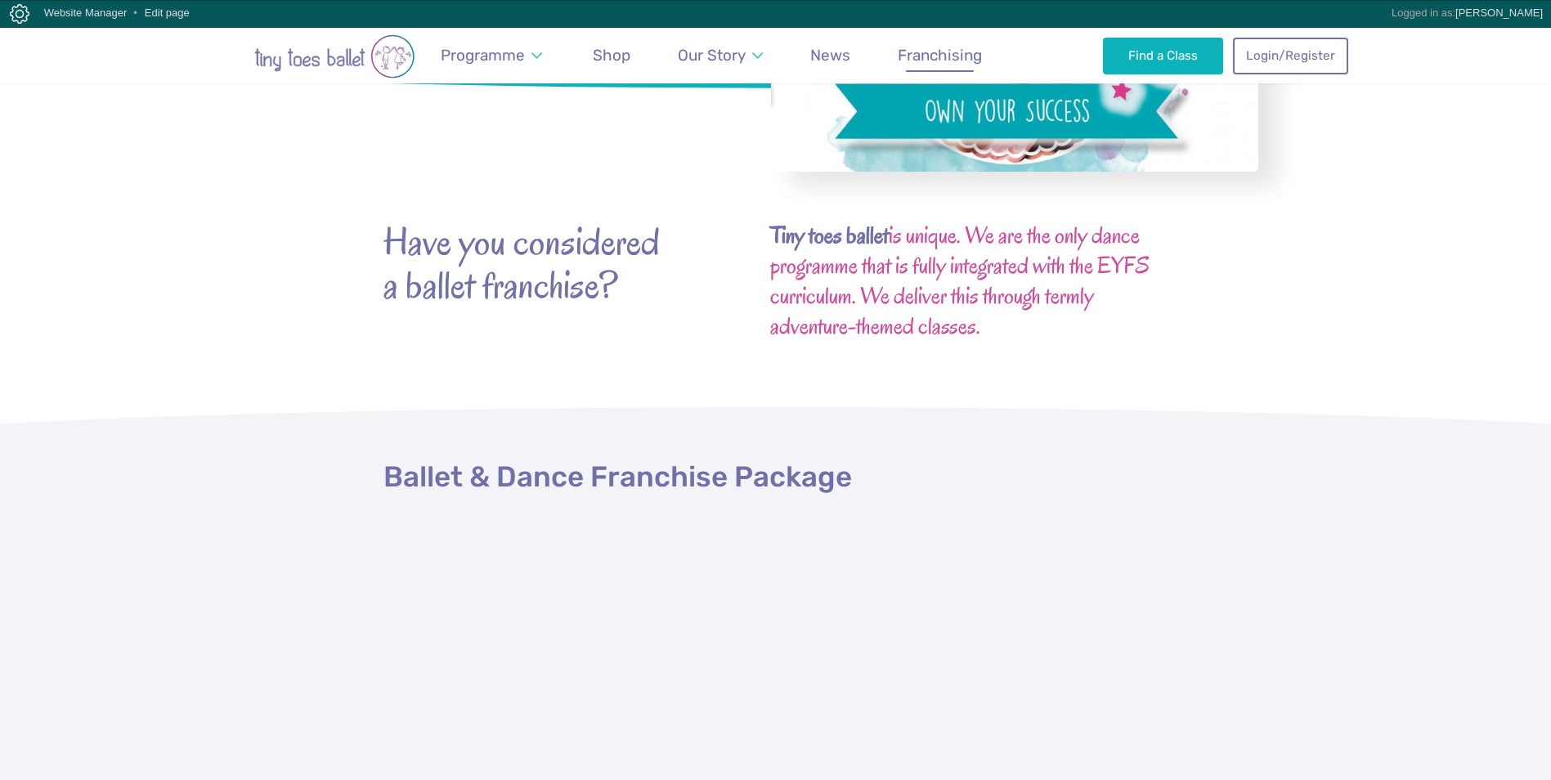
drag, startPoint x: 383, startPoint y: 253, endPoint x: 1108, endPoint y: 350, distance: 730.8
click at [1108, 350] on div "Have you considered a ballet franchise? Tiny toes ballet is unique. We are the …" at bounding box center [775, 274] width 785 height 225
copy div "Have you considered a ballet franchise? Tiny toes ballet is unique. We are the …"
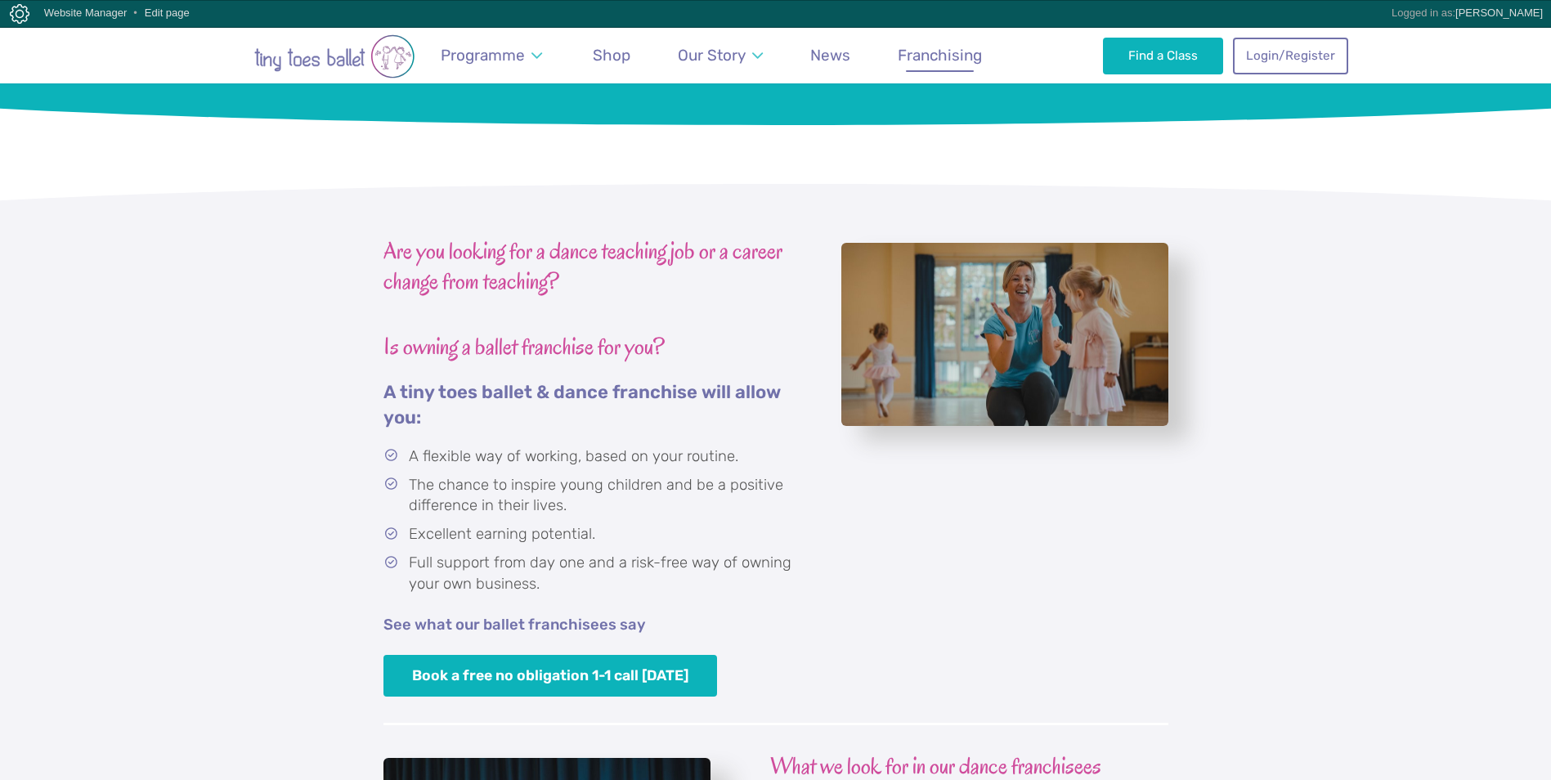
scroll to position [2861, 0]
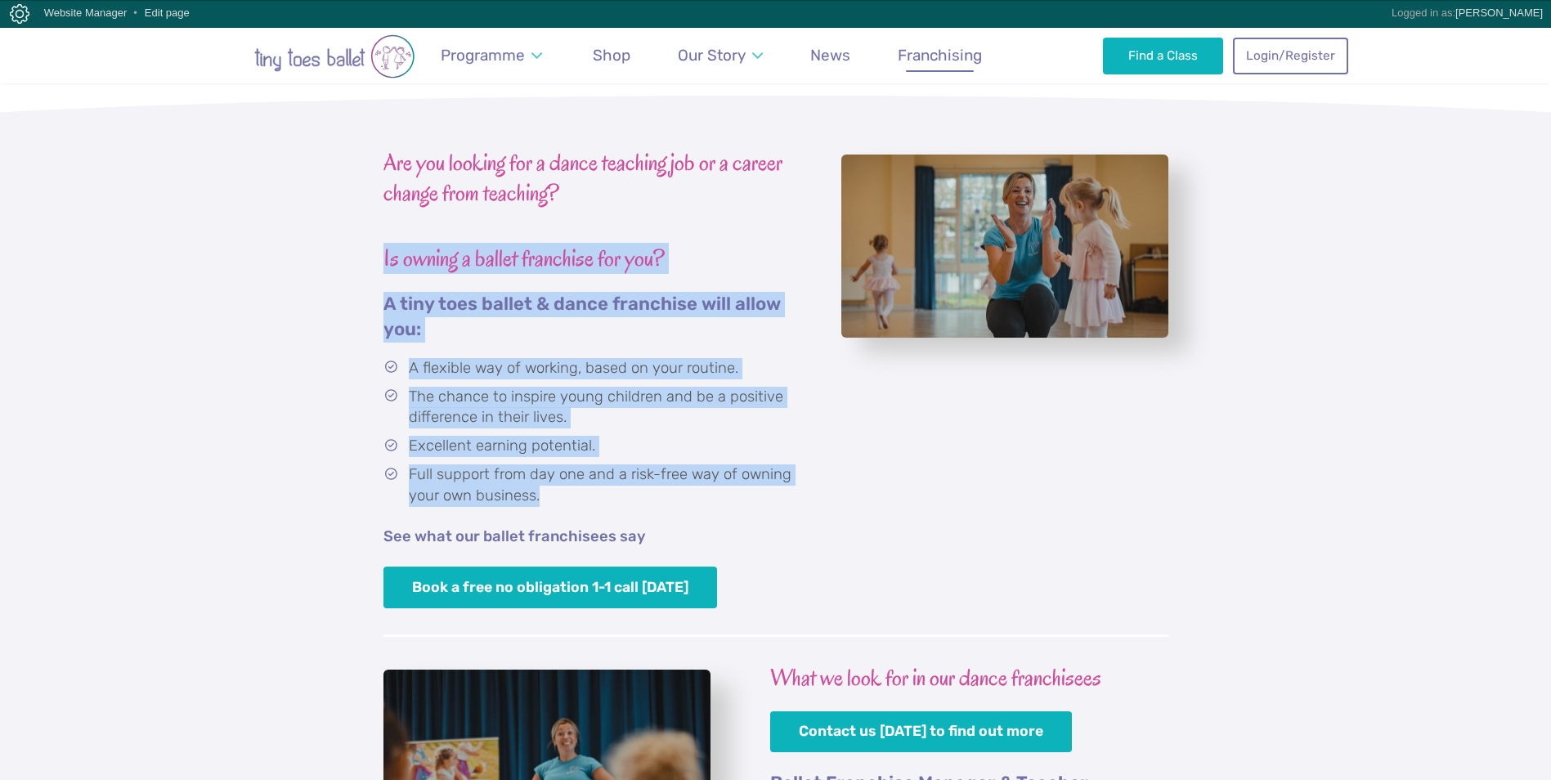
drag, startPoint x: 382, startPoint y: 259, endPoint x: 656, endPoint y: 494, distance: 360.6
click at [656, 494] on div "Are you looking for a dance teaching job or a career change from teaching? Is o…" at bounding box center [775, 378] width 1551 height 565
copy div "Is owning a ballet franchise for you? A tiny toes ballet & dance franchise will…"
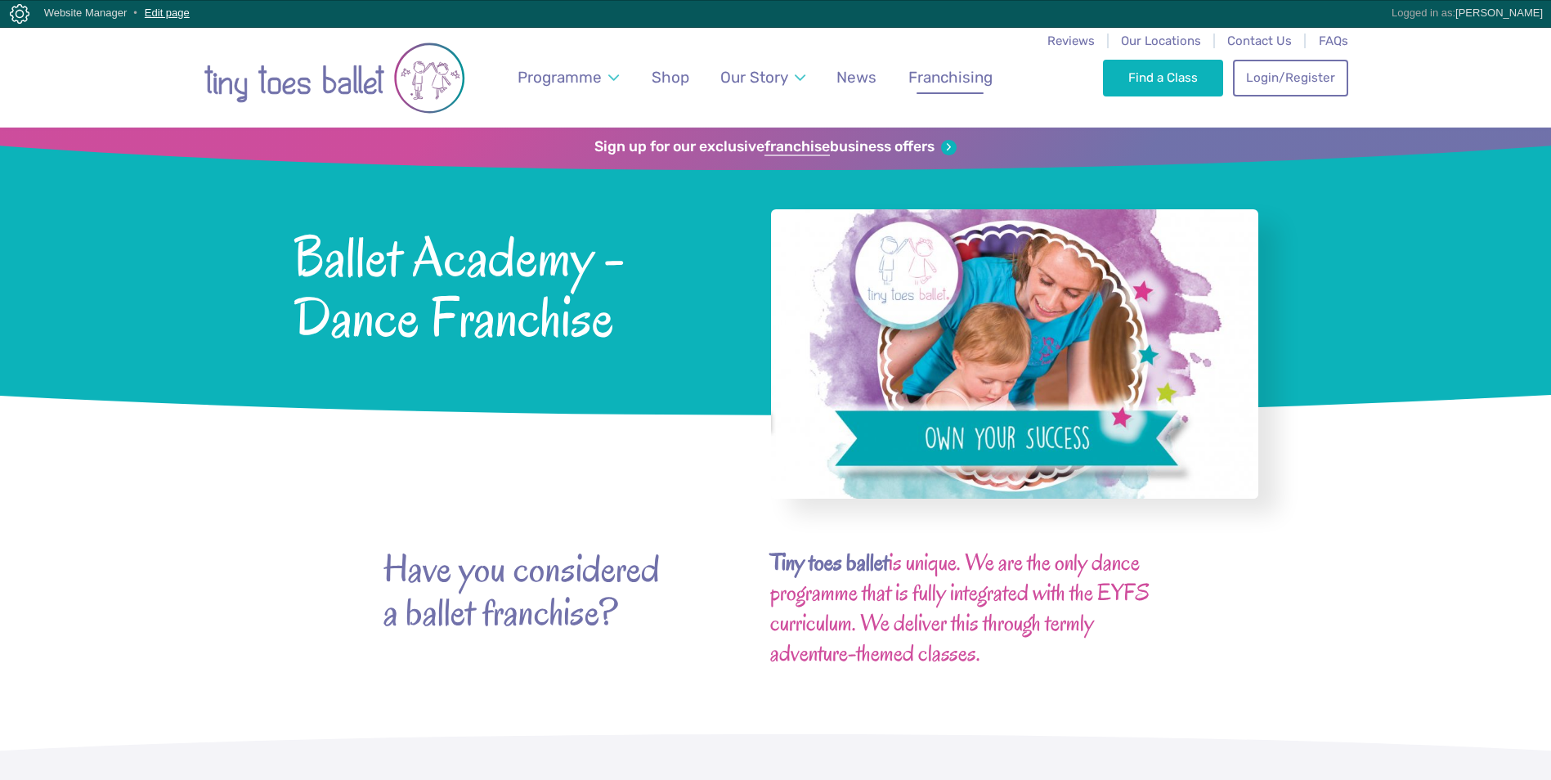
click at [174, 11] on link "Edit page" at bounding box center [167, 13] width 45 height 12
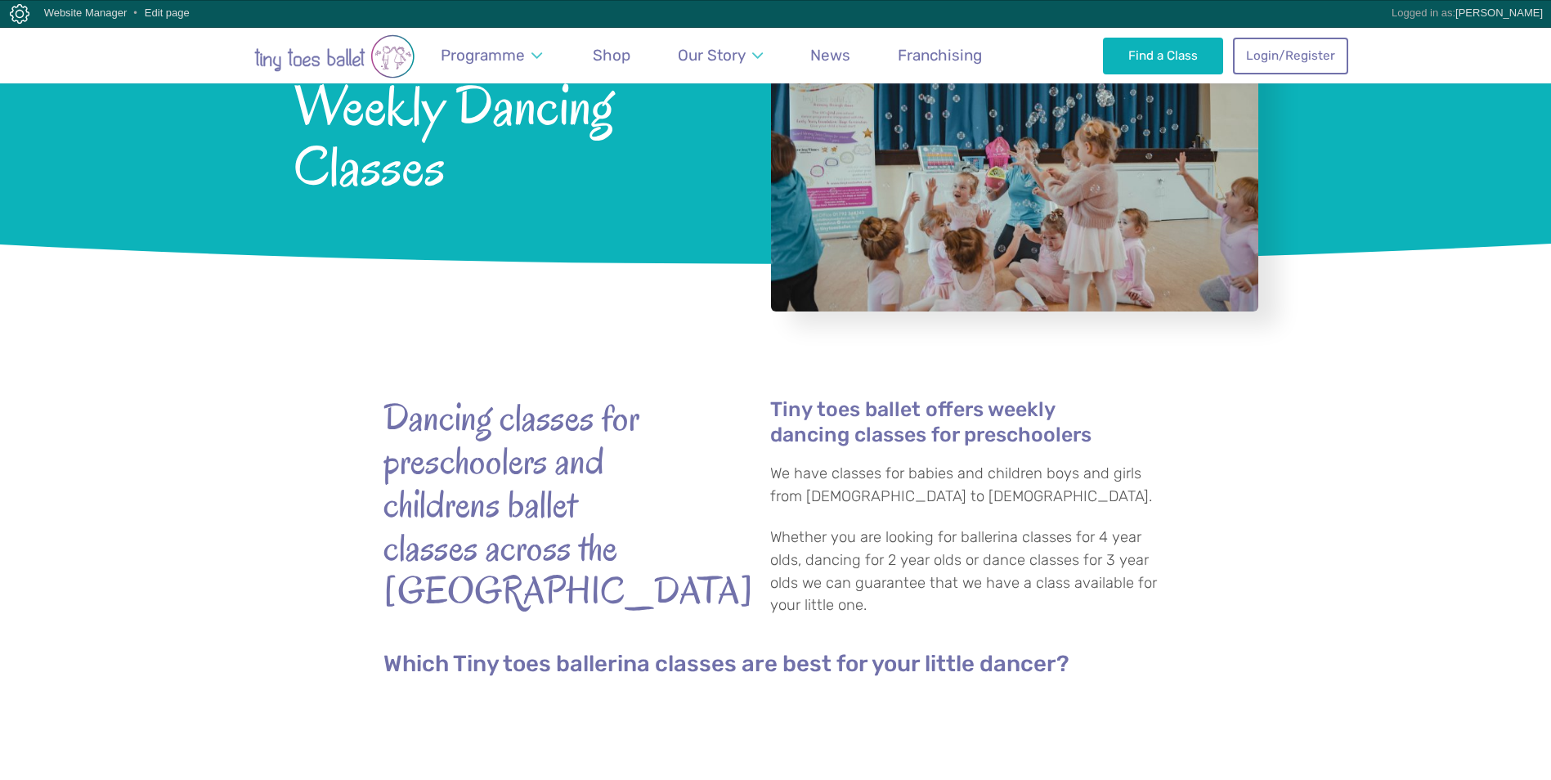
scroll to position [163, 0]
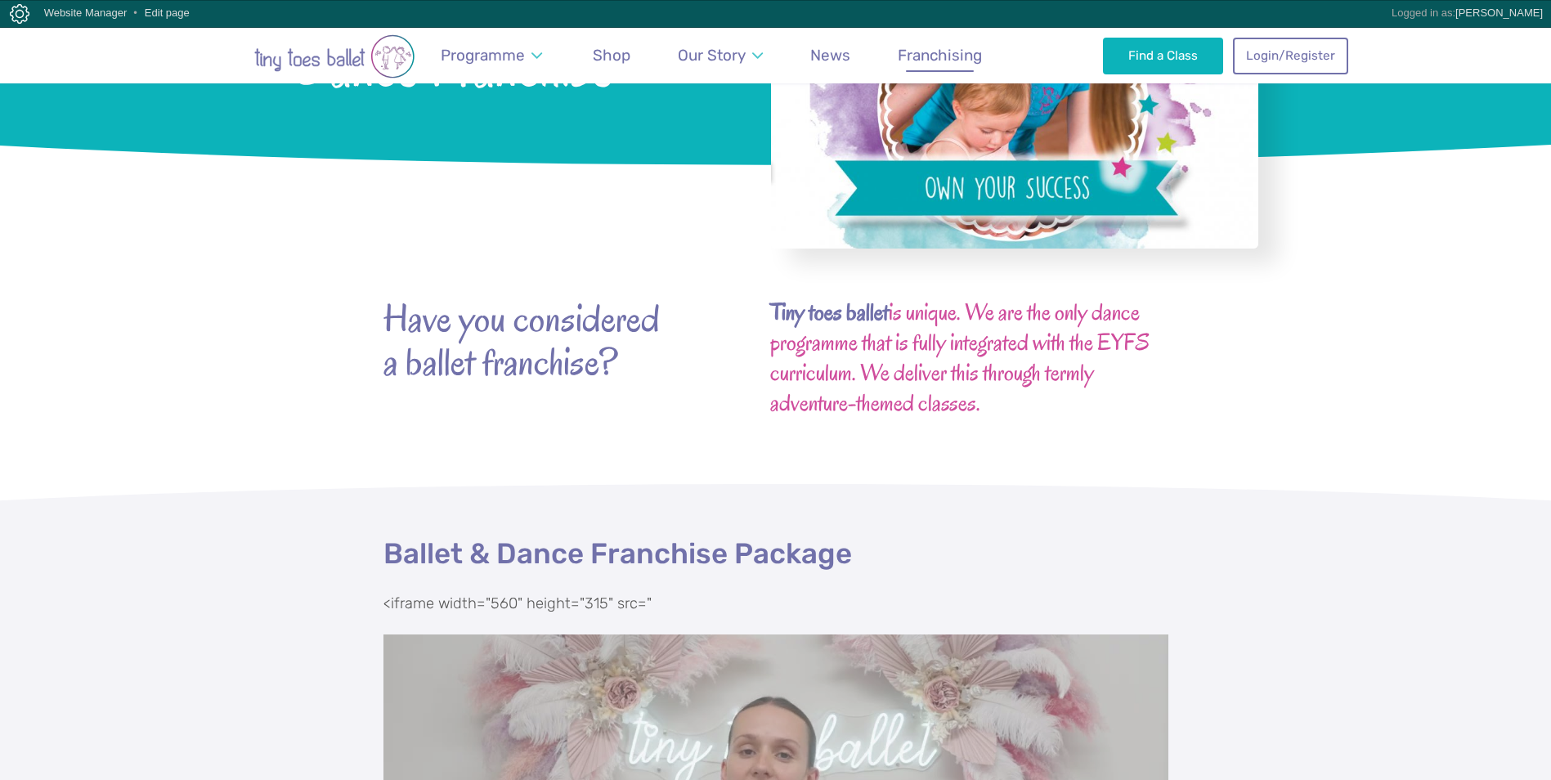
scroll to position [245, 0]
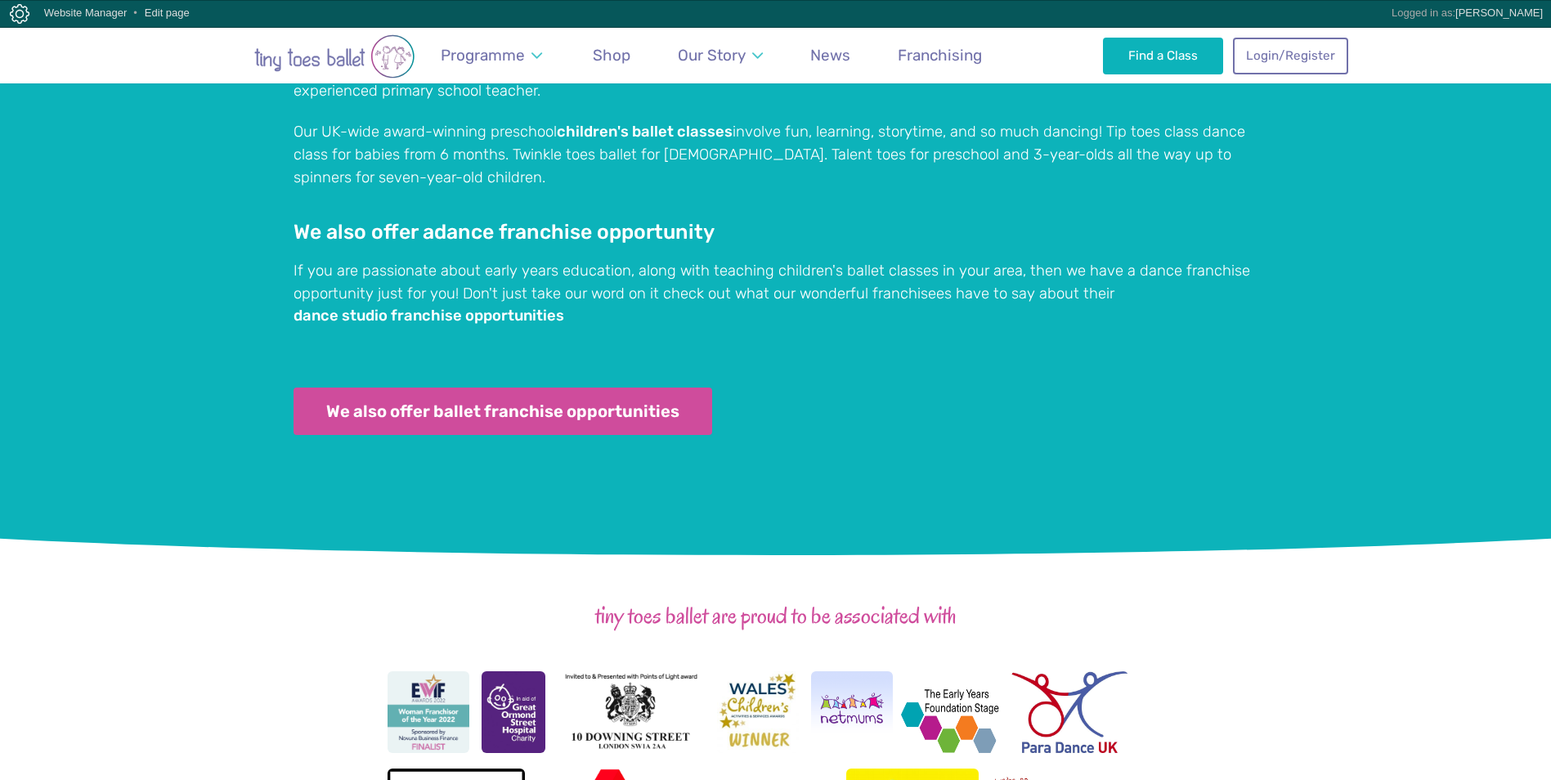
scroll to position [1798, 0]
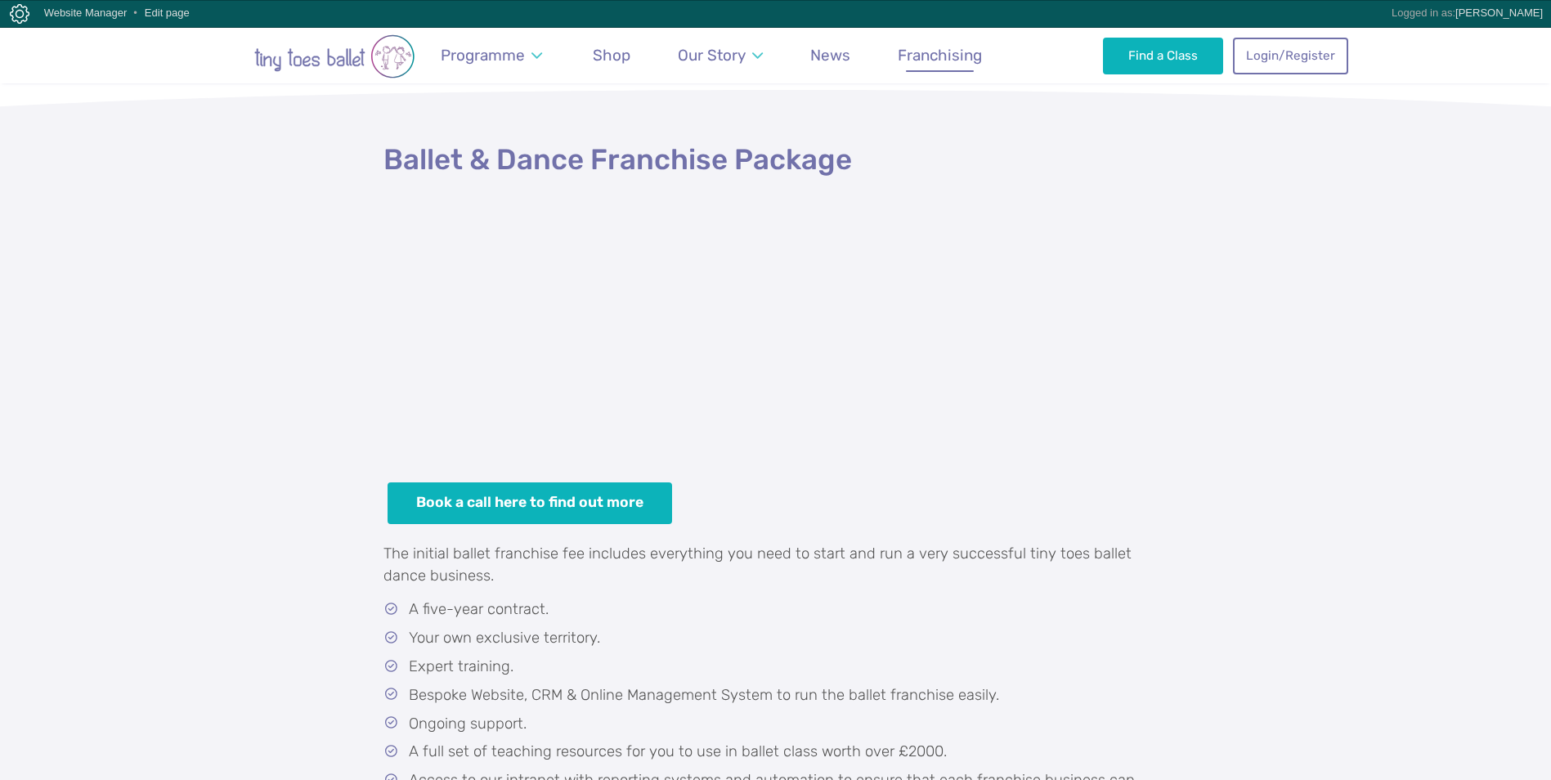
scroll to position [654, 0]
